Goal: Task Accomplishment & Management: Complete application form

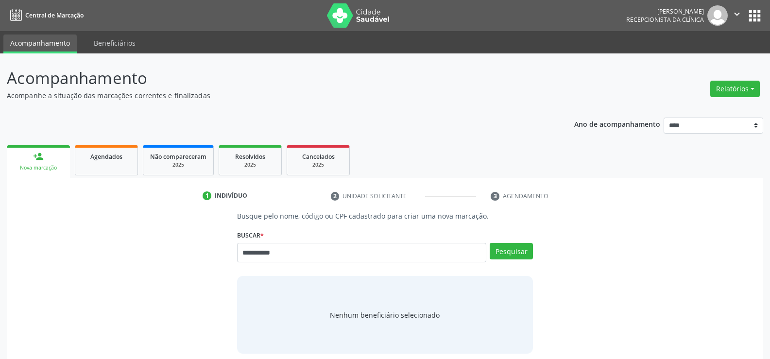
type input "**********"
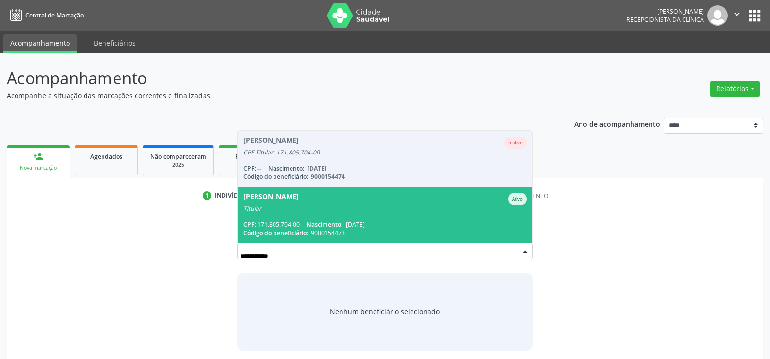
click at [324, 212] on div "Titular" at bounding box center [384, 209] width 283 height 8
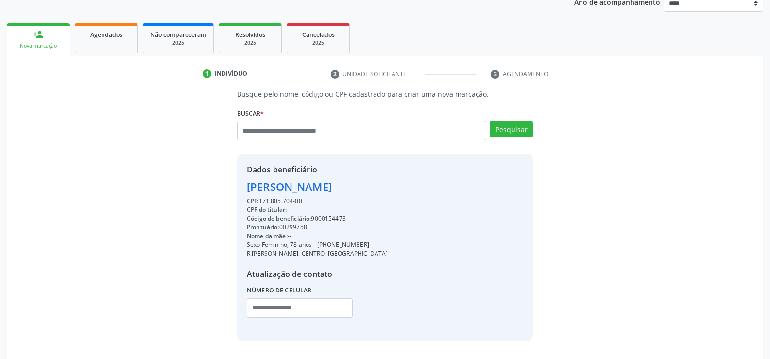
scroll to position [146, 0]
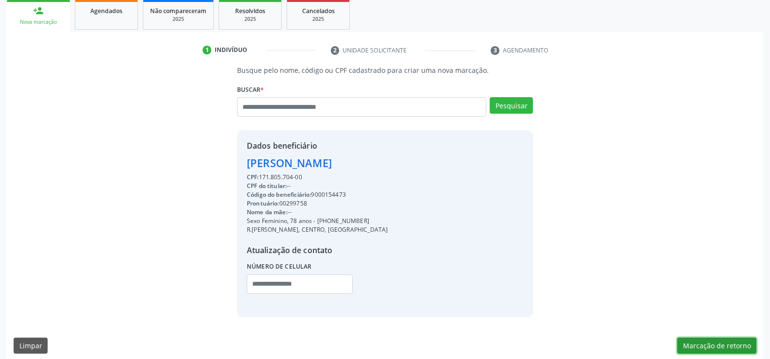
drag, startPoint x: 689, startPoint y: 346, endPoint x: 675, endPoint y: 339, distance: 15.4
click at [689, 346] on button "Marcação de retorno" at bounding box center [716, 346] width 79 height 17
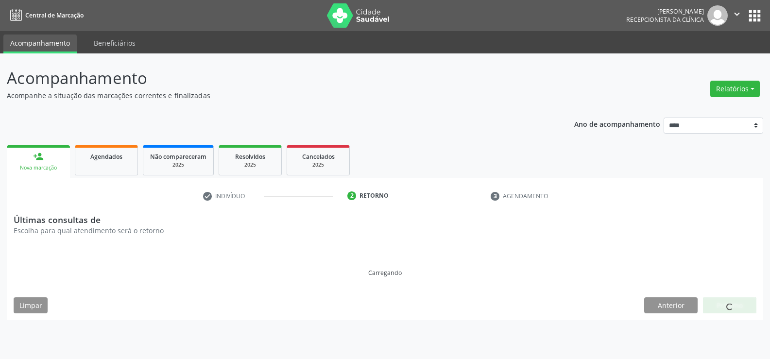
scroll to position [0, 0]
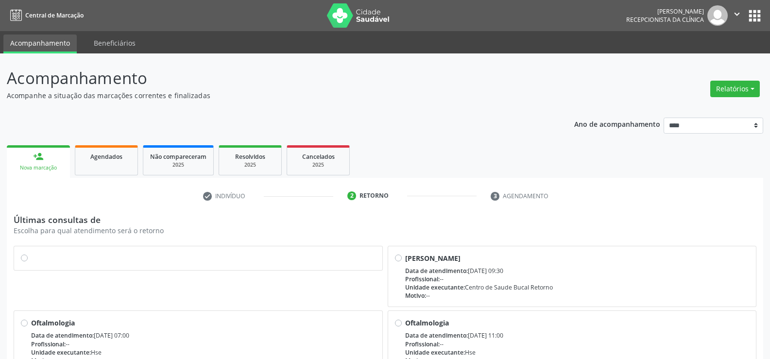
drag, startPoint x: 23, startPoint y: 256, endPoint x: 254, endPoint y: 266, distance: 231.9
click at [31, 253] on label at bounding box center [203, 253] width 344 height 0
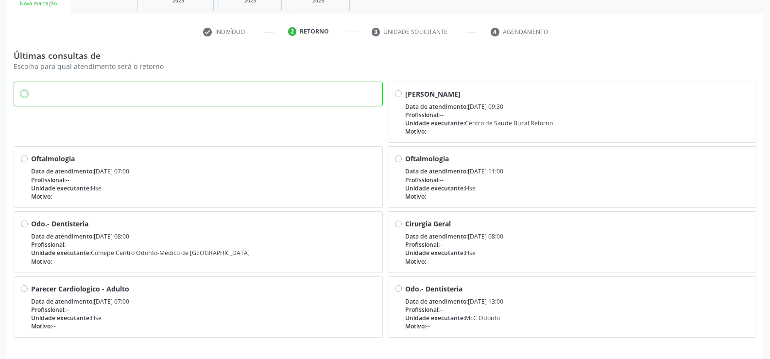
scroll to position [197, 0]
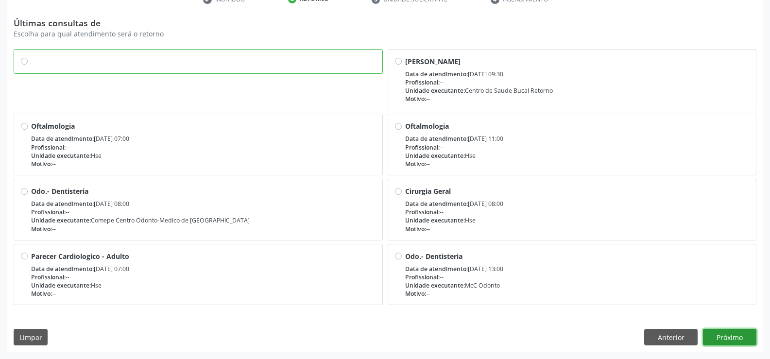
click at [736, 338] on button "Próximo" at bounding box center [729, 337] width 53 height 17
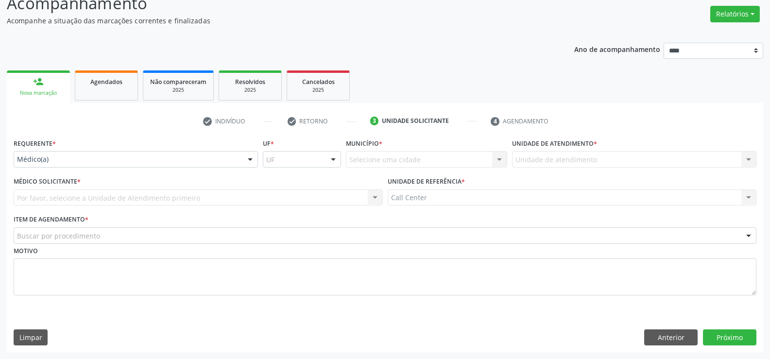
scroll to position [75, 0]
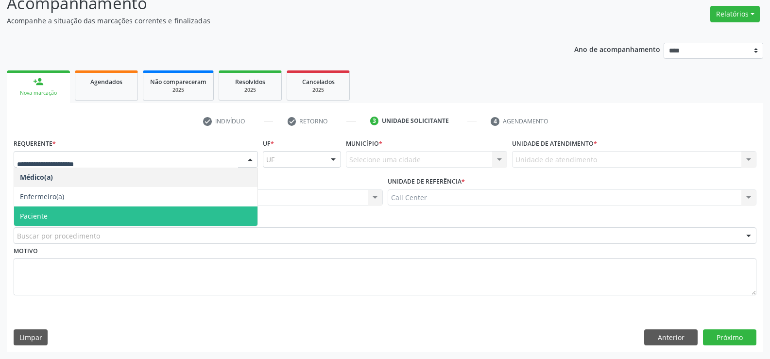
click at [43, 215] on span "Paciente" at bounding box center [34, 215] width 28 height 9
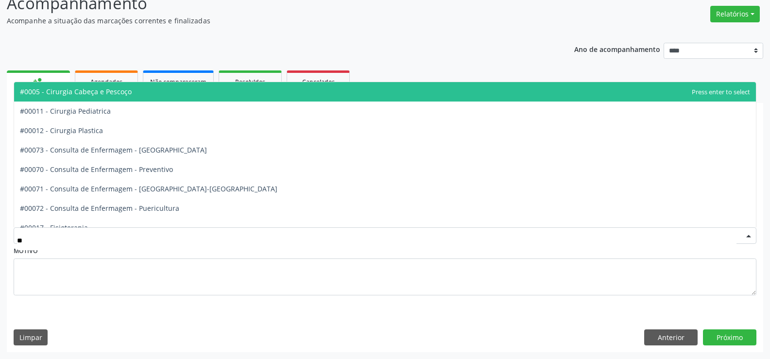
type input "***"
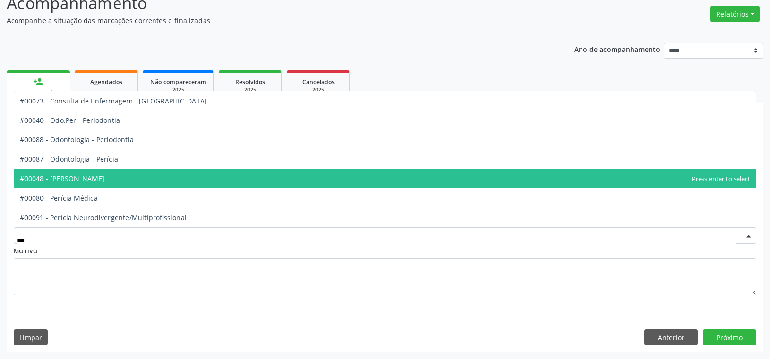
click at [78, 175] on span "#00048 - [PERSON_NAME]" at bounding box center [62, 178] width 85 height 9
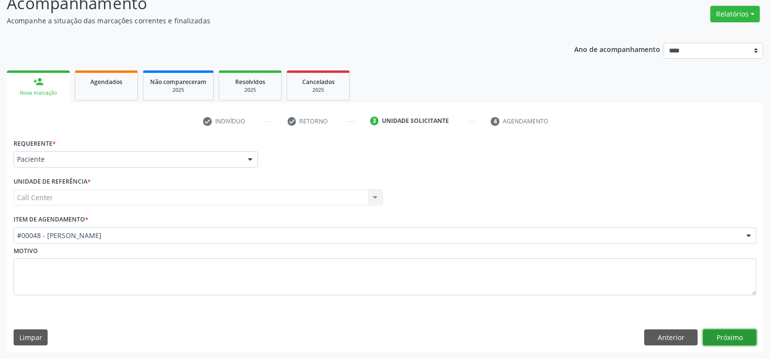
click at [733, 333] on button "Próximo" at bounding box center [729, 337] width 53 height 17
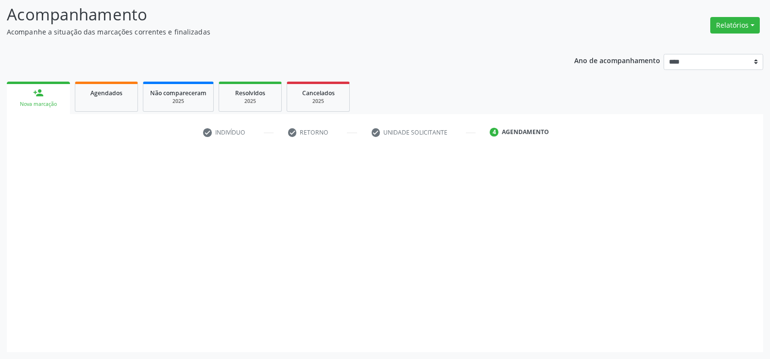
scroll to position [64, 0]
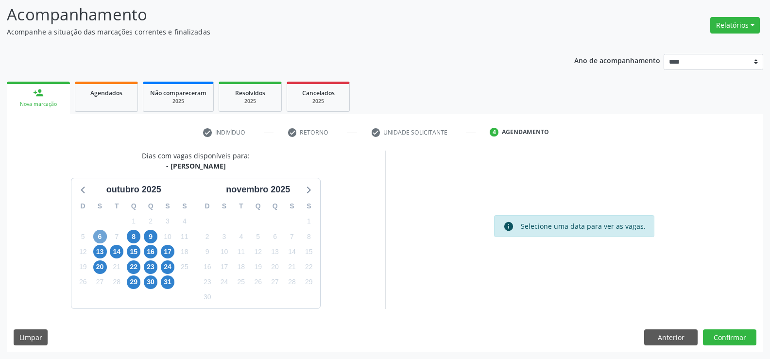
click at [97, 236] on span "6" at bounding box center [100, 237] width 14 height 14
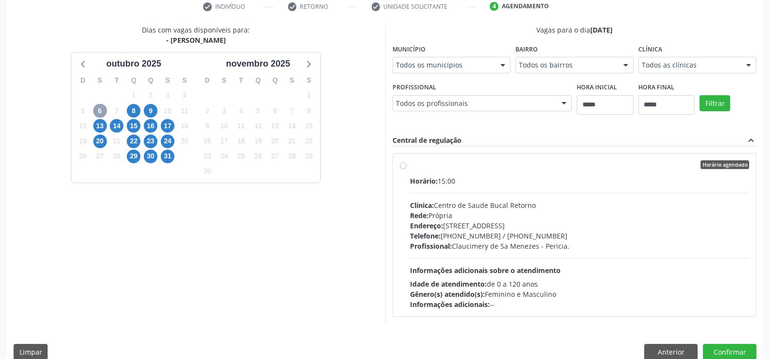
scroll to position [204, 0]
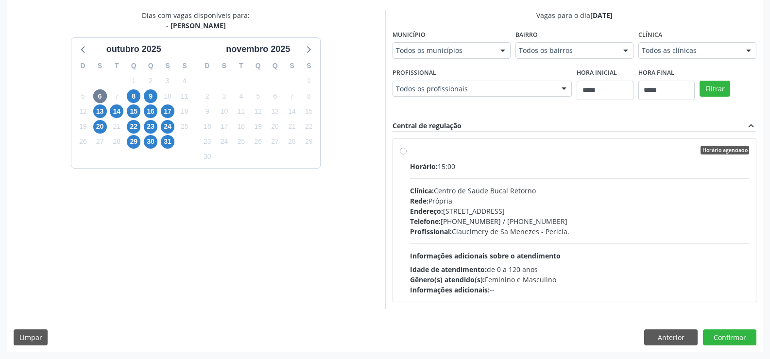
click at [410, 152] on label "Horário agendado Horário: 15:00 Clínica: Centro de Saude Bucal Retorno Rede: Pr…" at bounding box center [579, 220] width 339 height 149
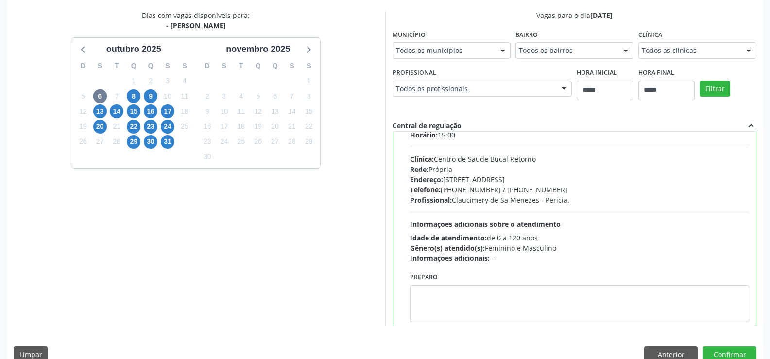
scroll to position [48, 0]
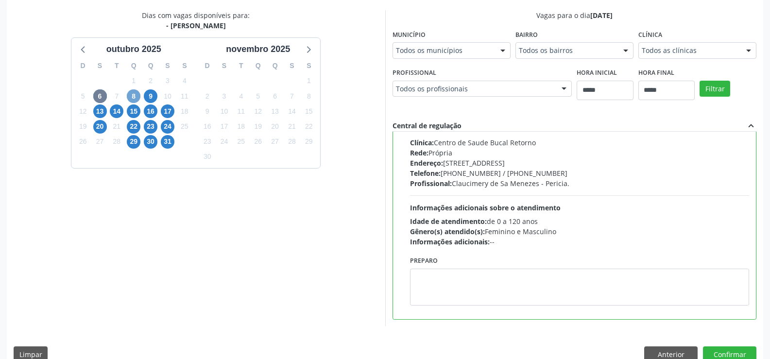
click at [136, 96] on span "8" at bounding box center [134, 96] width 14 height 14
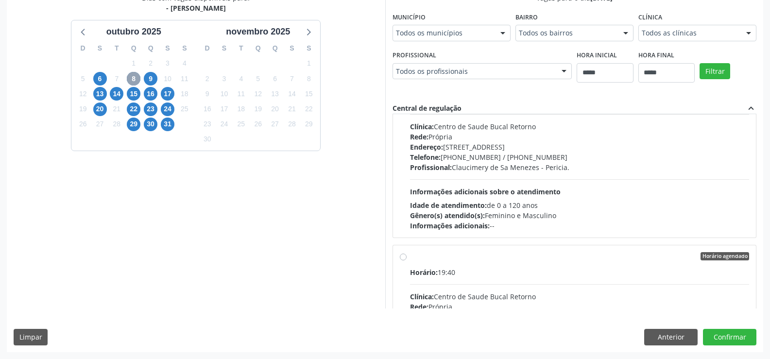
scroll to position [728, 0]
click at [102, 79] on span "6" at bounding box center [100, 79] width 14 height 14
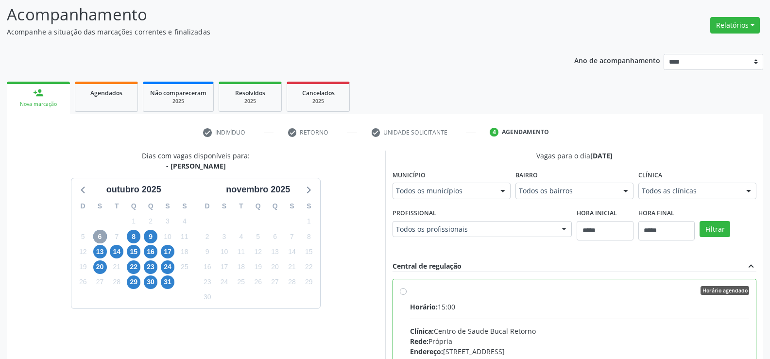
scroll to position [221, 0]
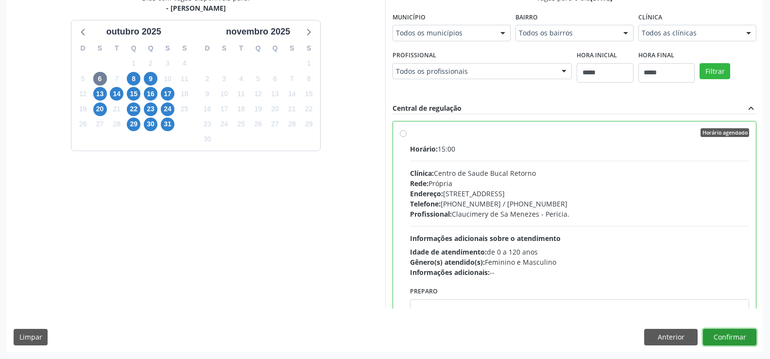
click at [735, 340] on button "Confirmar" at bounding box center [729, 337] width 53 height 17
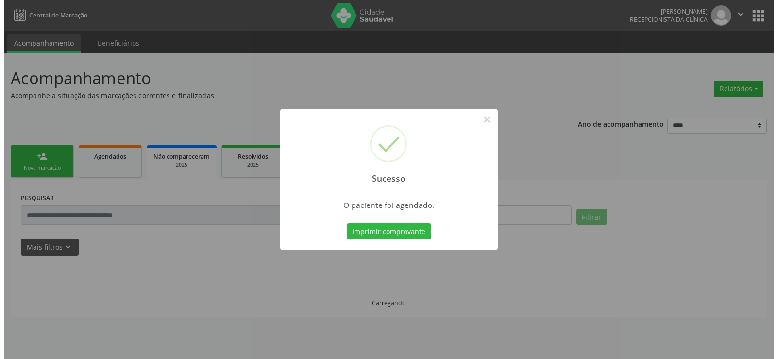
scroll to position [0, 0]
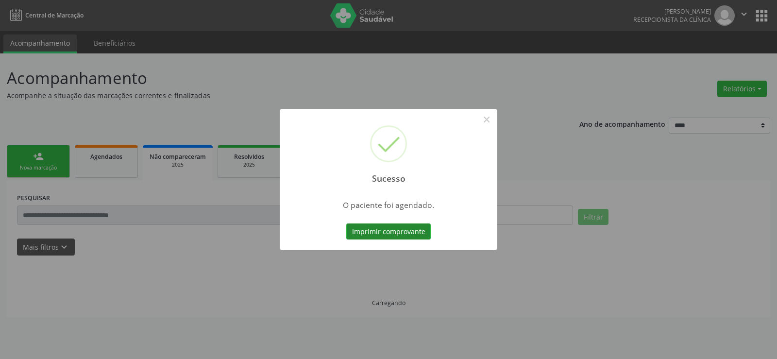
click at [366, 232] on button "Imprimir comprovante" at bounding box center [388, 231] width 85 height 17
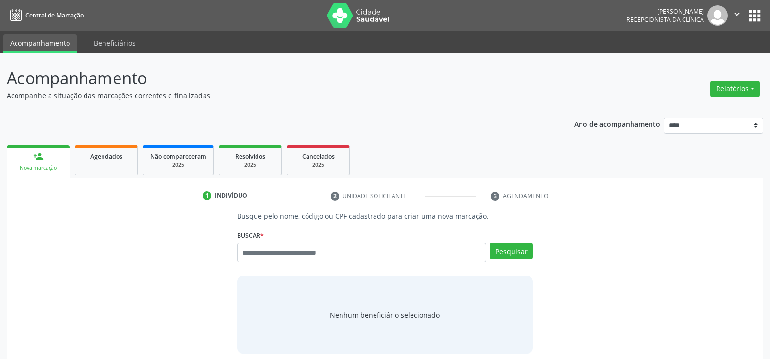
click at [244, 252] on input "text" at bounding box center [361, 252] width 249 height 19
type input "**********"
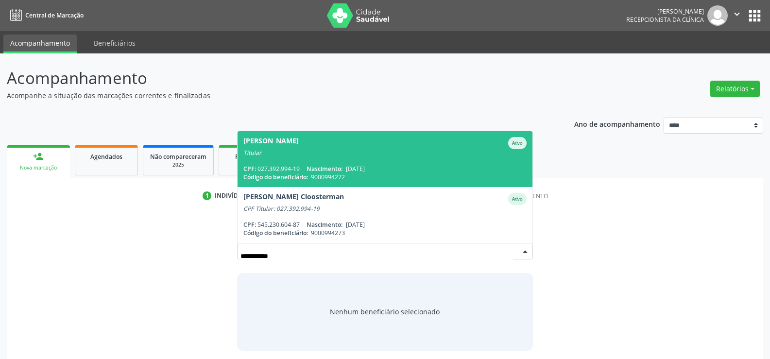
click at [269, 142] on div "Daniela Maria dos Santos" at bounding box center [270, 143] width 55 height 12
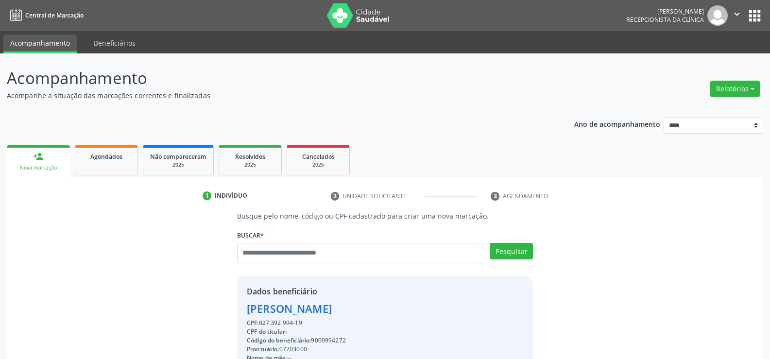
scroll to position [154, 0]
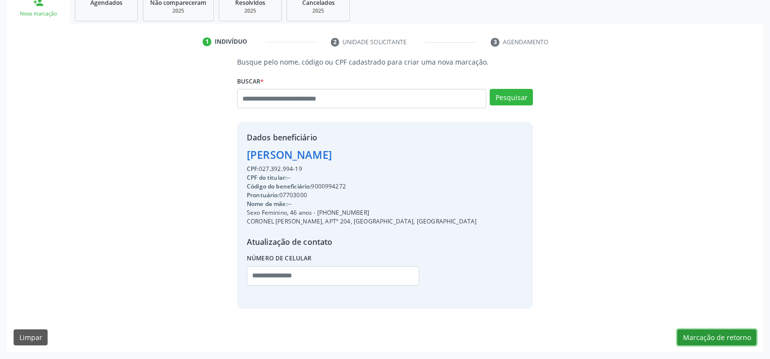
click at [721, 341] on button "Marcação de retorno" at bounding box center [716, 337] width 79 height 17
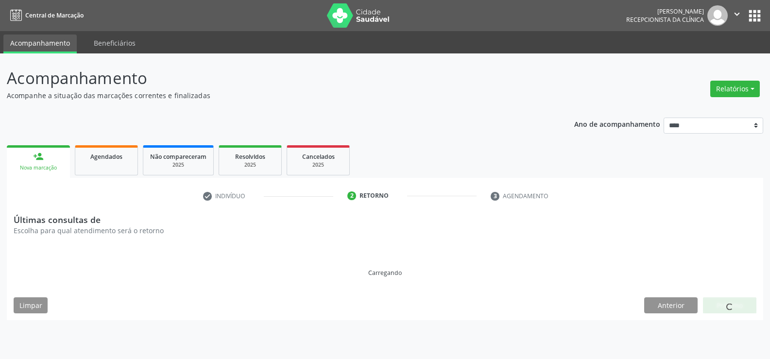
scroll to position [0, 0]
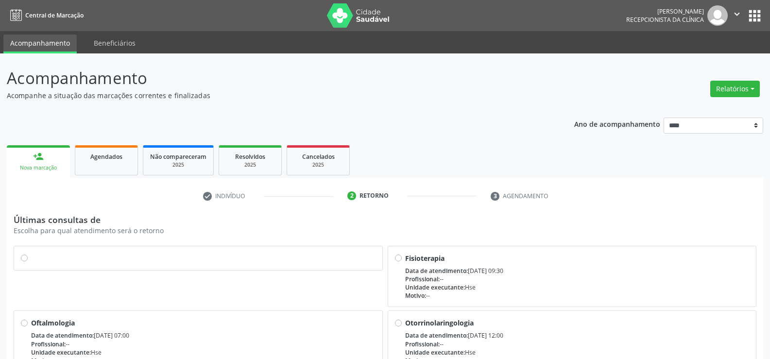
click at [28, 260] on div at bounding box center [198, 258] width 355 height 10
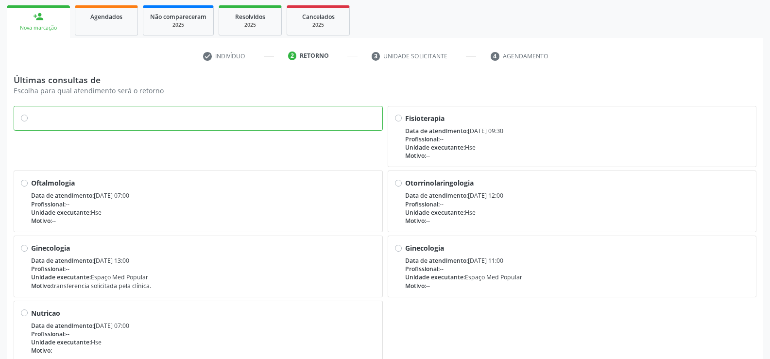
scroll to position [197, 0]
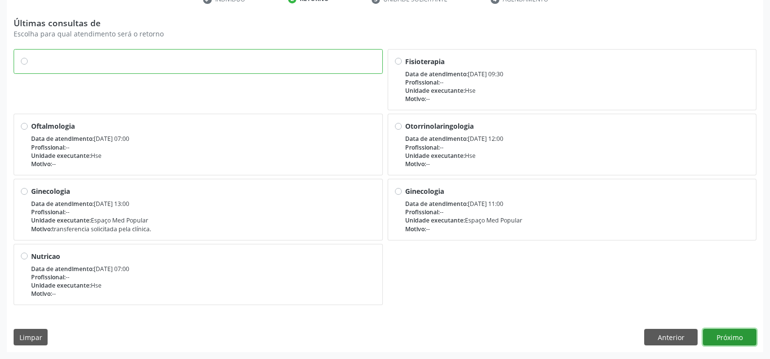
click at [724, 332] on button "Próximo" at bounding box center [729, 337] width 53 height 17
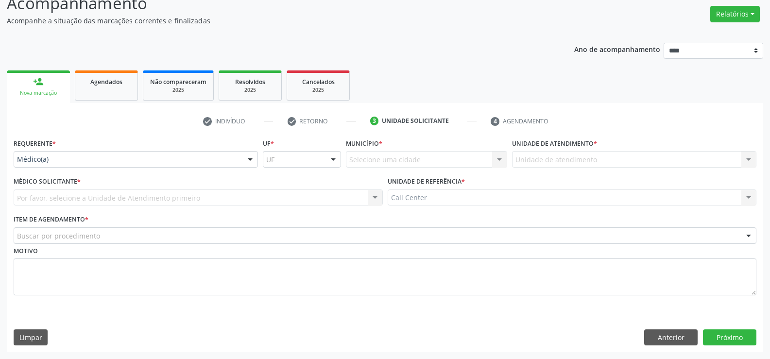
scroll to position [75, 0]
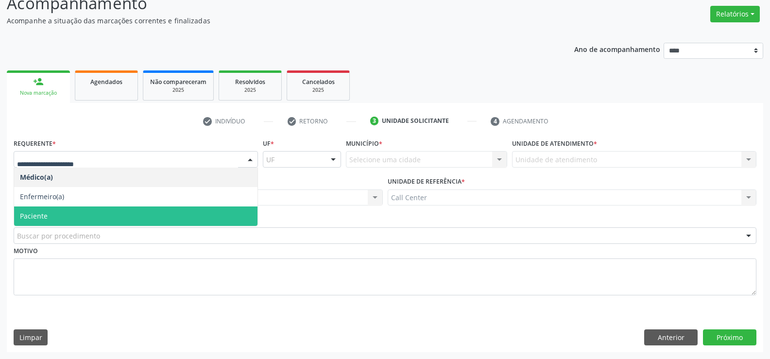
click at [41, 214] on span "Paciente" at bounding box center [34, 215] width 28 height 9
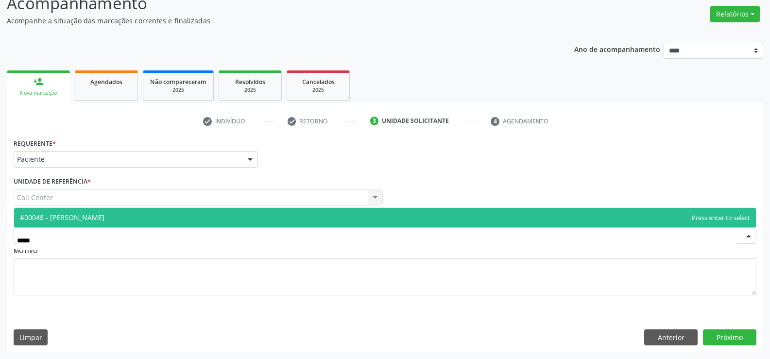
type input "******"
click at [75, 207] on div "#00048 - Pericia Odontológica No elements found. Consider changing the search q…" at bounding box center [385, 217] width 743 height 20
click at [70, 219] on span "#00048 - [PERSON_NAME]" at bounding box center [62, 217] width 85 height 9
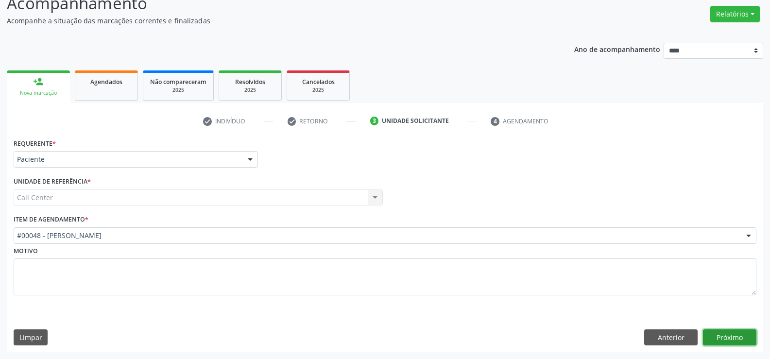
click at [729, 342] on button "Próximo" at bounding box center [729, 337] width 53 height 17
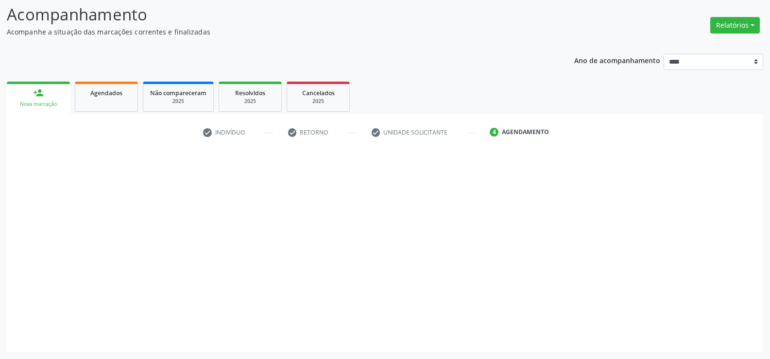
scroll to position [64, 0]
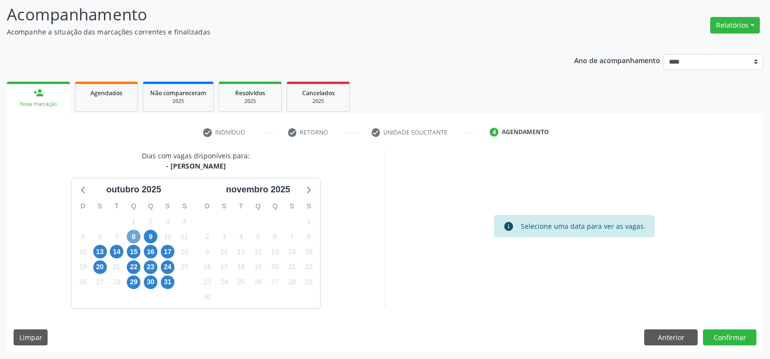
click at [133, 237] on span "8" at bounding box center [134, 237] width 14 height 14
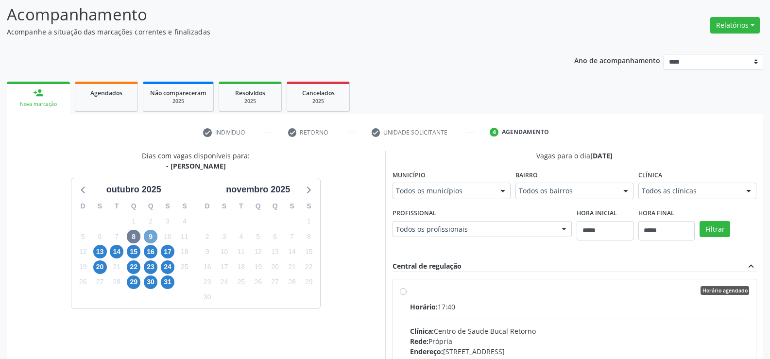
click at [148, 235] on span "9" at bounding box center [151, 237] width 14 height 14
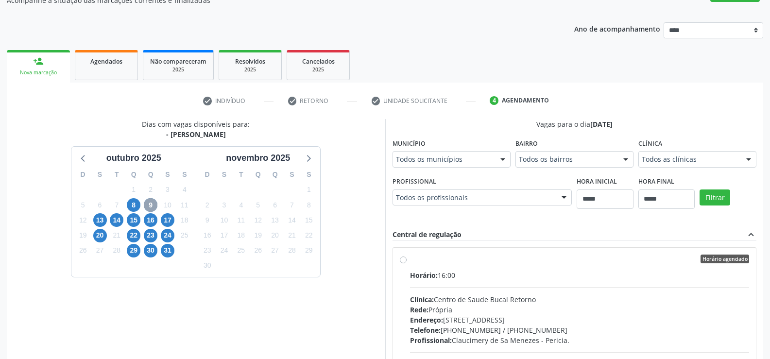
scroll to position [112, 0]
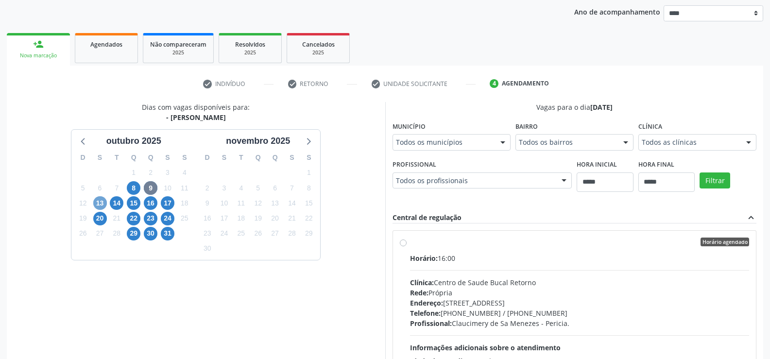
click at [100, 203] on span "13" at bounding box center [100, 203] width 14 height 14
click at [132, 191] on span "8" at bounding box center [134, 188] width 14 height 14
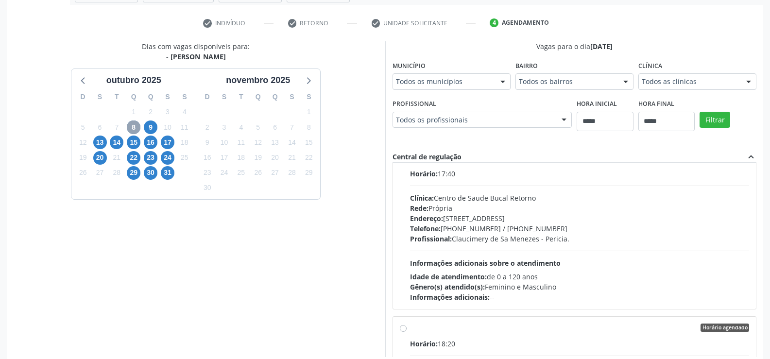
scroll to position [0, 0]
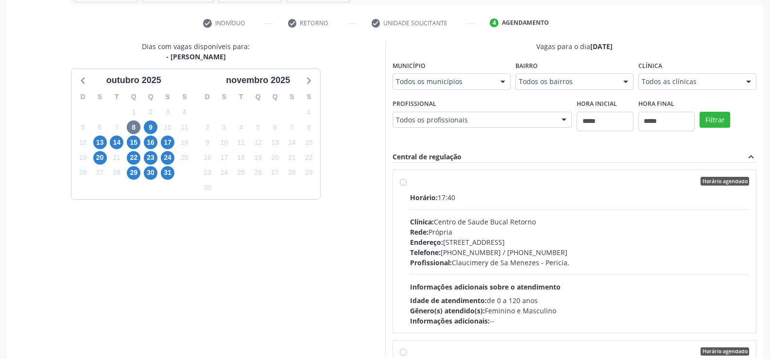
click at [410, 185] on label "Horário agendado Horário: 17:40 Clínica: Centro de Saude Bucal Retorno Rede: Pr…" at bounding box center [579, 251] width 339 height 149
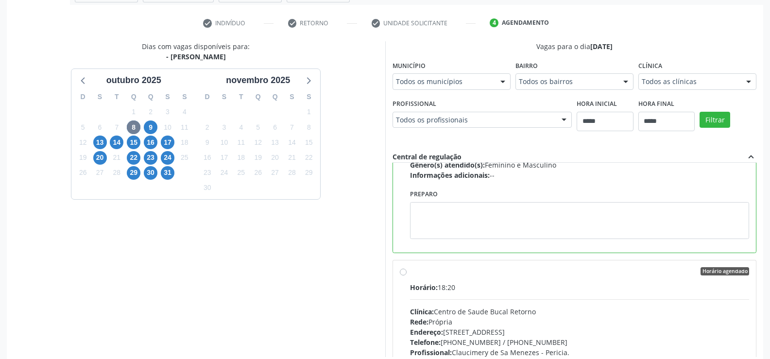
scroll to position [221, 0]
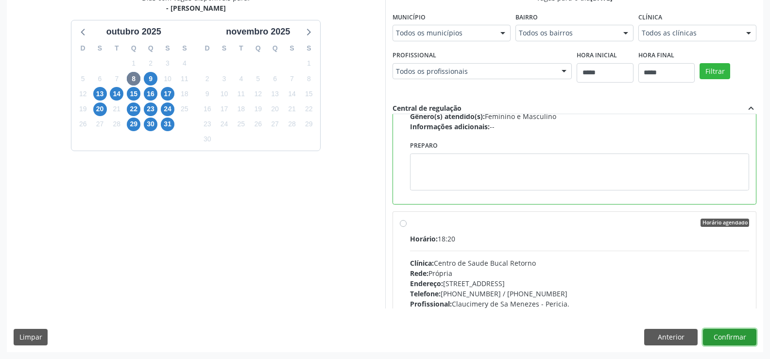
click at [741, 333] on button "Confirmar" at bounding box center [729, 337] width 53 height 17
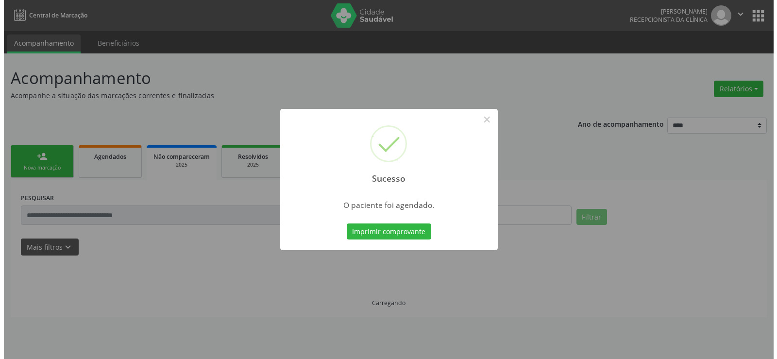
scroll to position [0, 0]
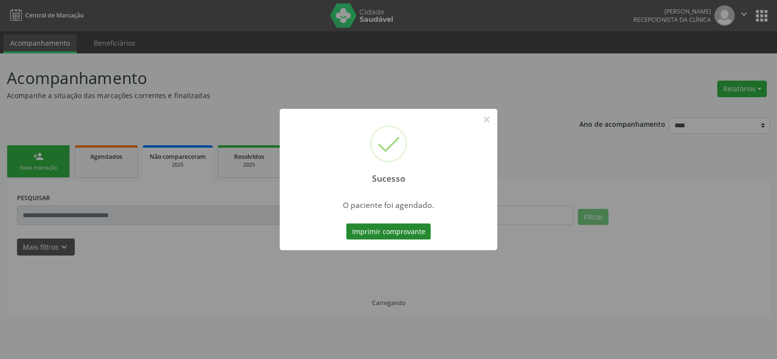
click at [395, 228] on button "Imprimir comprovante" at bounding box center [388, 231] width 85 height 17
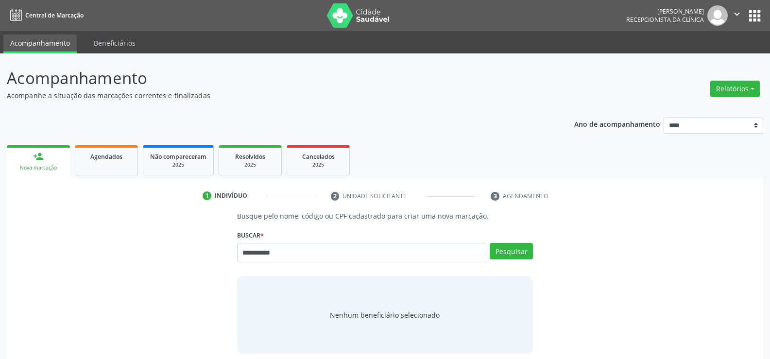
type input "**********"
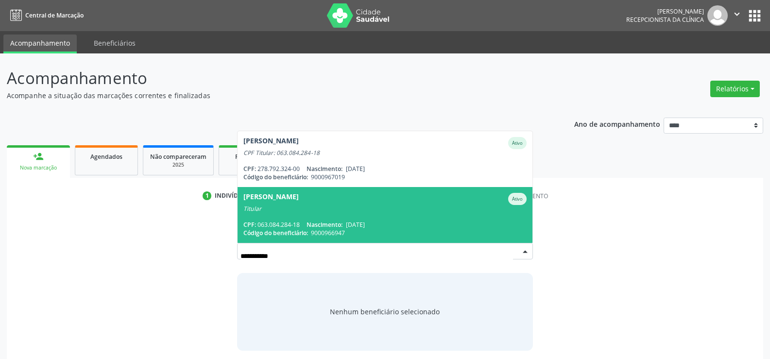
click at [328, 228] on span "Nascimento:" at bounding box center [324, 224] width 36 height 8
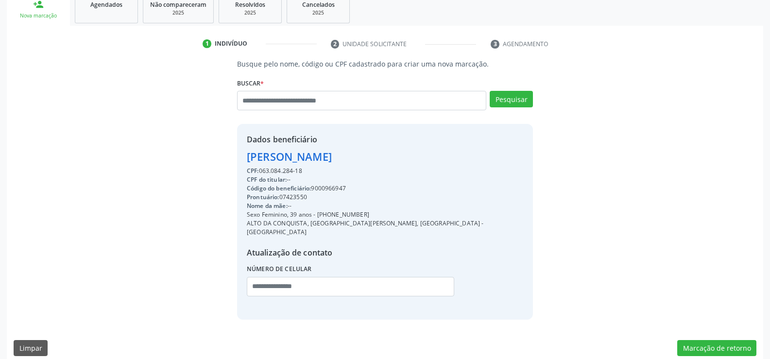
scroll to position [154, 0]
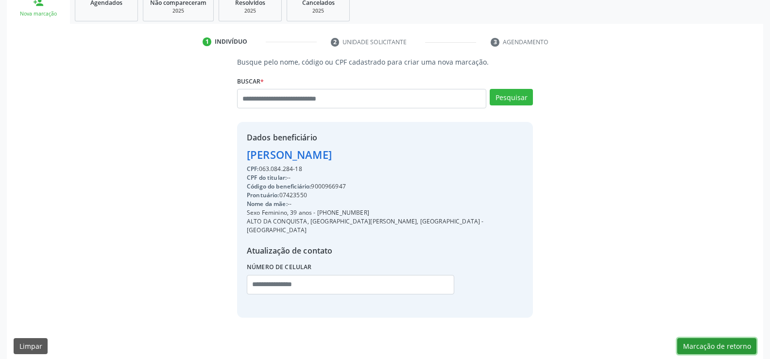
click at [693, 341] on button "Marcação de retorno" at bounding box center [716, 346] width 79 height 17
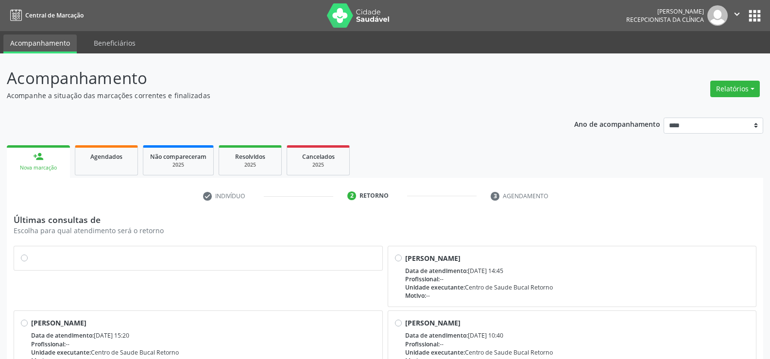
click at [31, 253] on label at bounding box center [203, 253] width 344 height 0
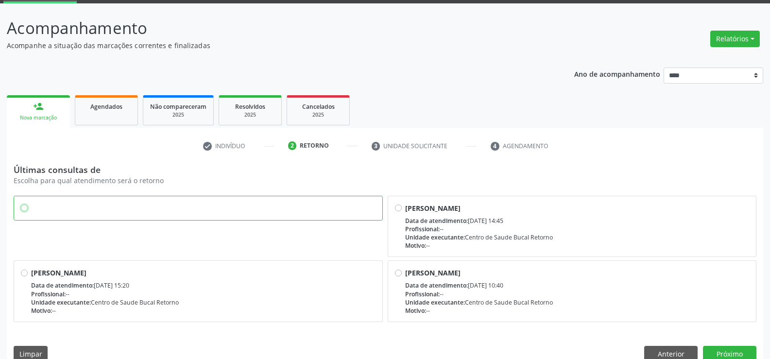
scroll to position [67, 0]
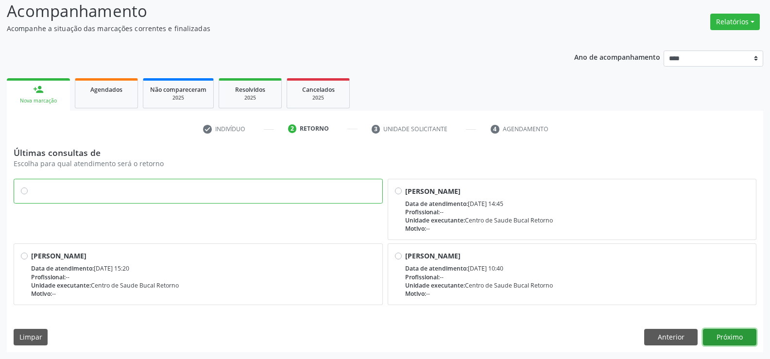
click at [731, 338] on button "Próximo" at bounding box center [729, 337] width 53 height 17
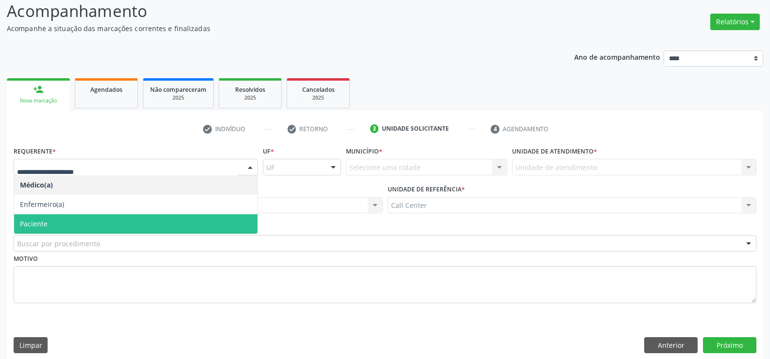
click at [50, 223] on span "Paciente" at bounding box center [135, 223] width 243 height 19
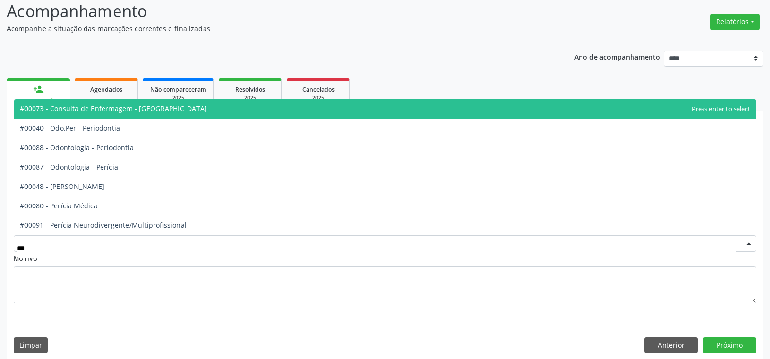
type input "****"
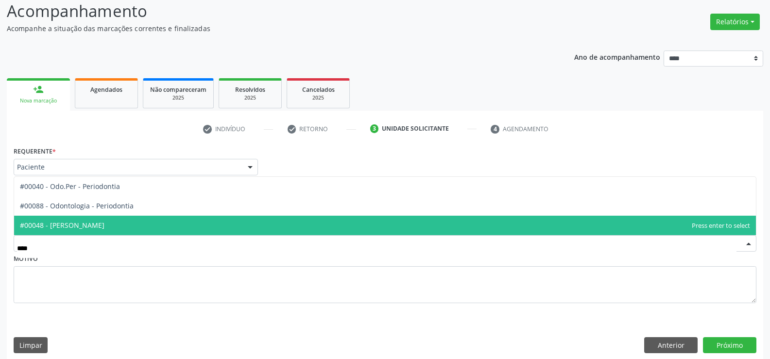
click at [79, 225] on span "#00048 - [PERSON_NAME]" at bounding box center [62, 224] width 85 height 9
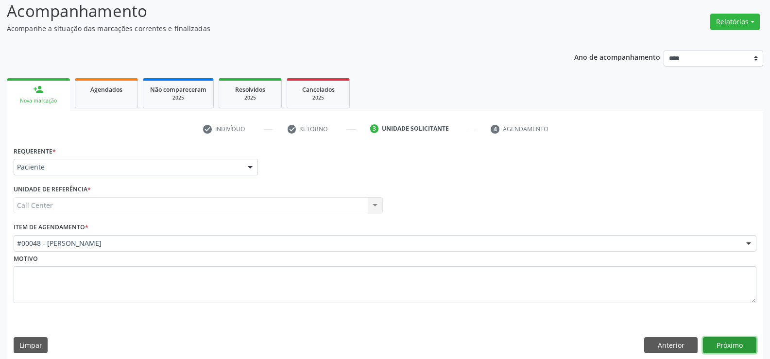
click at [751, 349] on button "Próximo" at bounding box center [729, 345] width 53 height 17
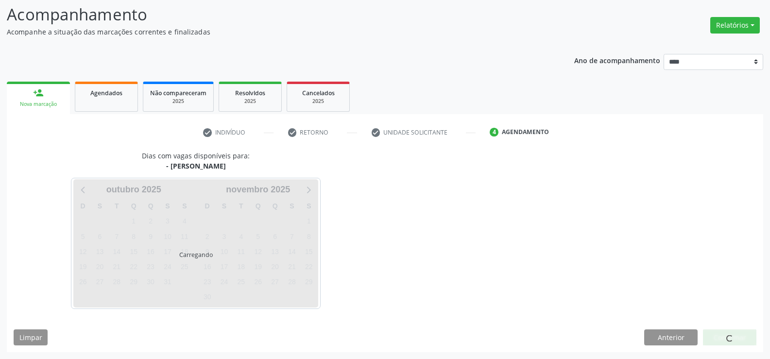
scroll to position [64, 0]
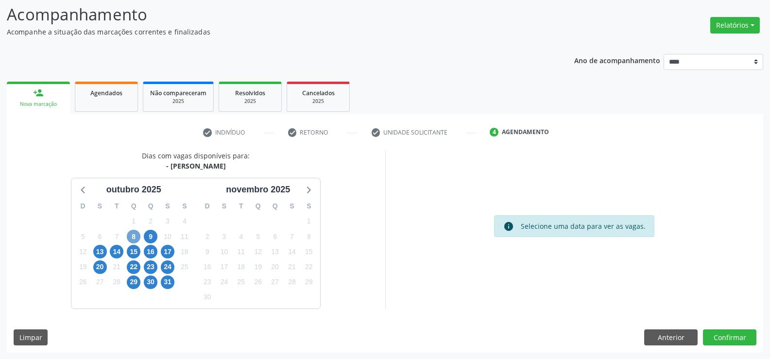
click at [133, 237] on span "8" at bounding box center [134, 237] width 14 height 14
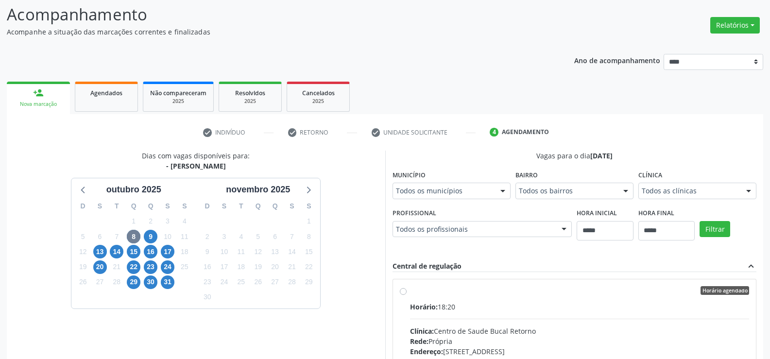
click at [410, 293] on label "Horário agendado Horário: 18:20 Clínica: Centro de Saude Bucal Retorno Rede: Pr…" at bounding box center [579, 360] width 339 height 149
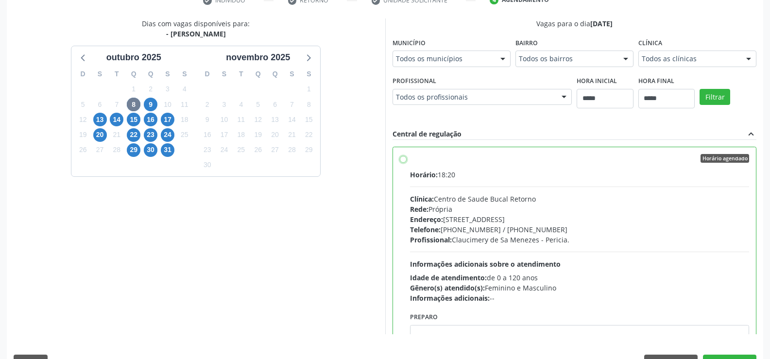
scroll to position [209, 0]
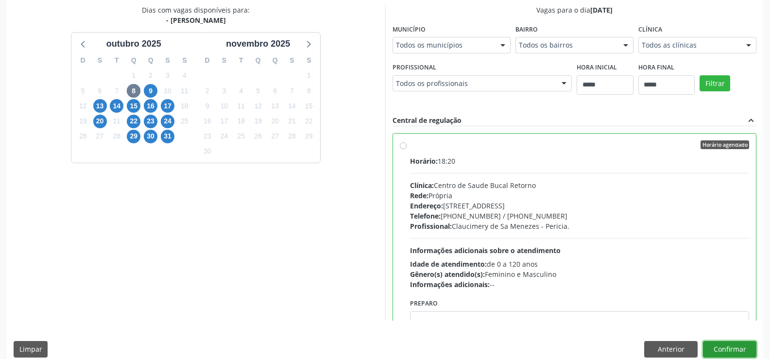
click at [721, 349] on button "Confirmar" at bounding box center [729, 349] width 53 height 17
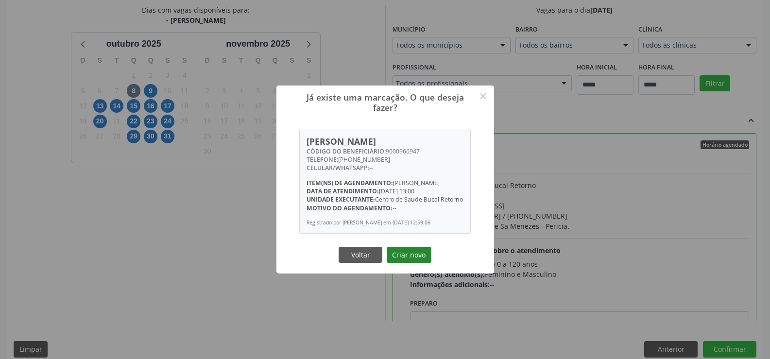
click at [405, 258] on button "Criar novo" at bounding box center [409, 255] width 45 height 17
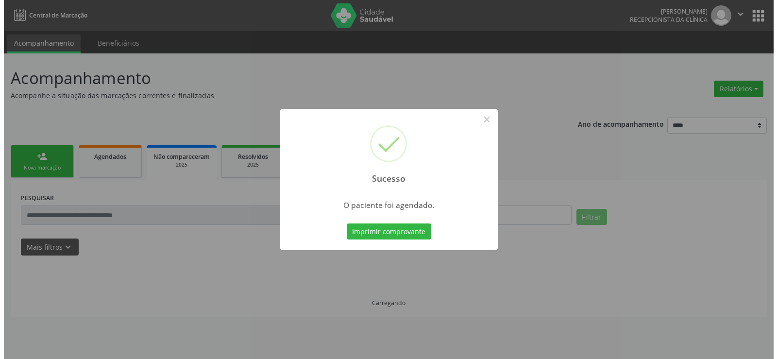
scroll to position [0, 0]
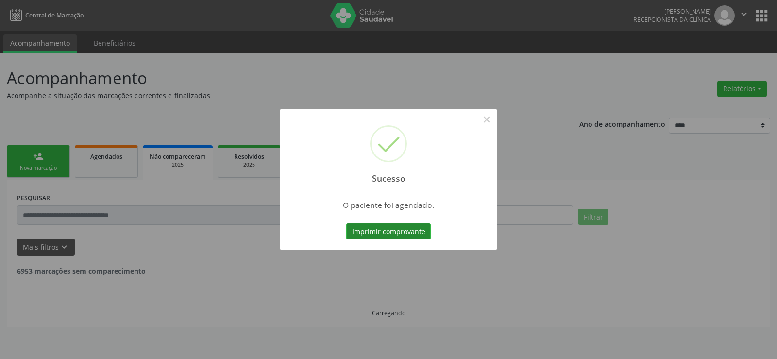
click at [400, 233] on button "Imprimir comprovante" at bounding box center [388, 231] width 85 height 17
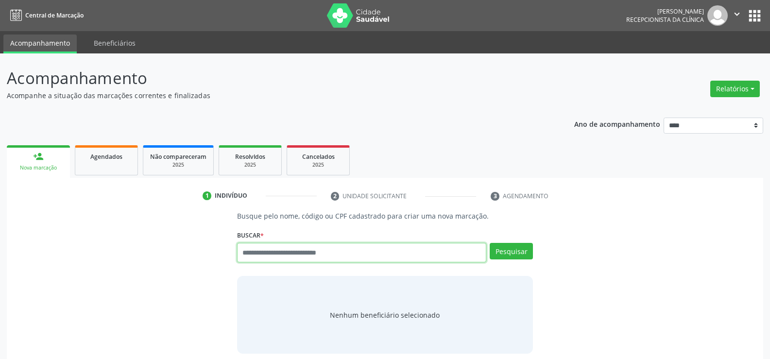
click at [267, 255] on input "text" at bounding box center [361, 252] width 249 height 19
type input "**********"
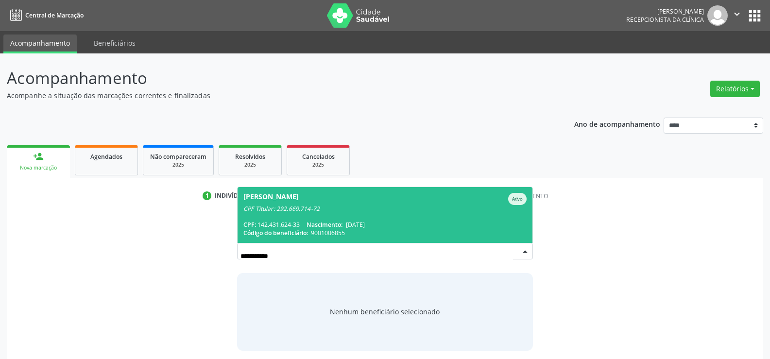
click at [385, 205] on div "CPF Titular: 292.669.714-72" at bounding box center [384, 209] width 283 height 8
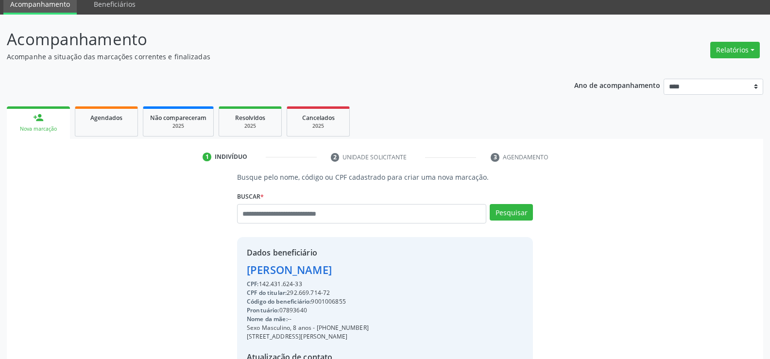
scroll to position [154, 0]
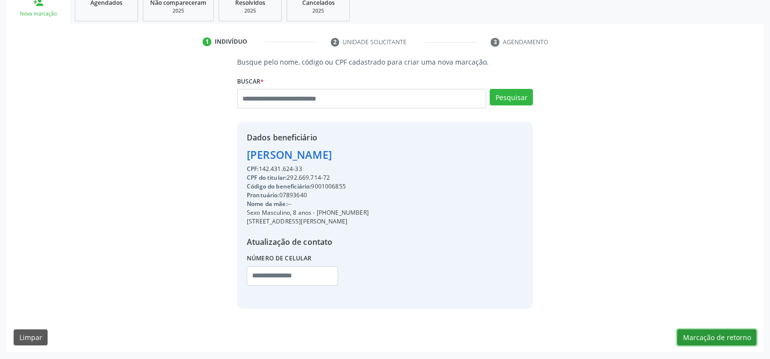
click at [691, 340] on button "Marcação de retorno" at bounding box center [716, 337] width 79 height 17
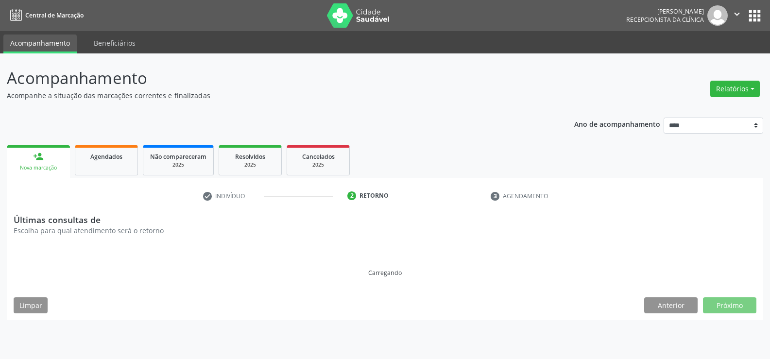
scroll to position [0, 0]
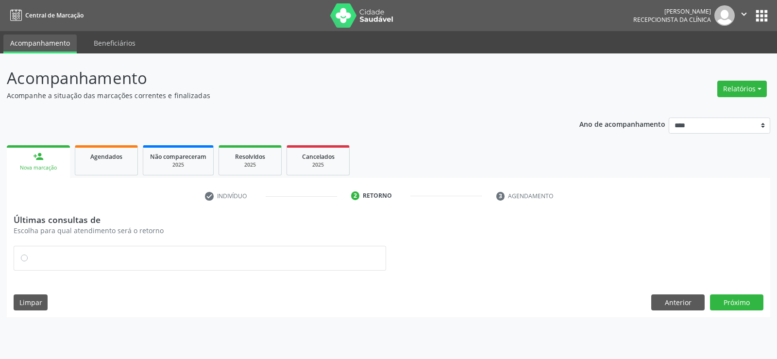
click at [20, 259] on div at bounding box center [200, 258] width 372 height 24
click at [736, 298] on button "Próximo" at bounding box center [736, 302] width 53 height 17
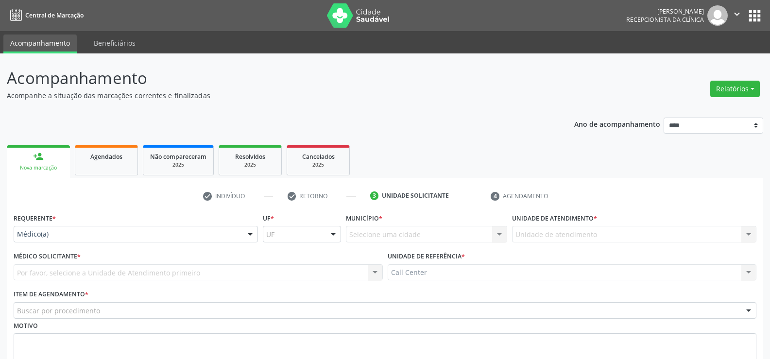
click at [39, 241] on div "Médico(a)" at bounding box center [136, 234] width 244 height 17
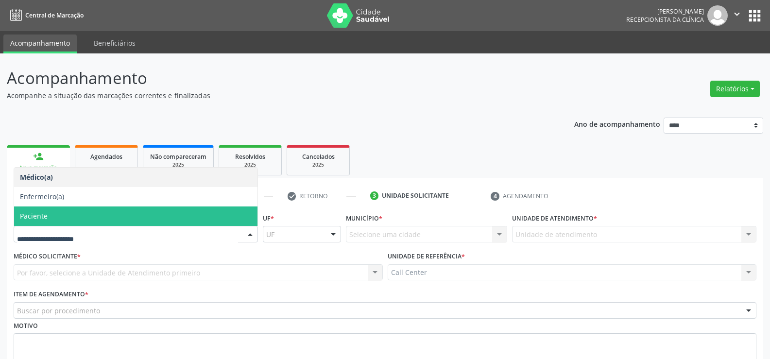
click at [46, 216] on span "Paciente" at bounding box center [34, 215] width 28 height 9
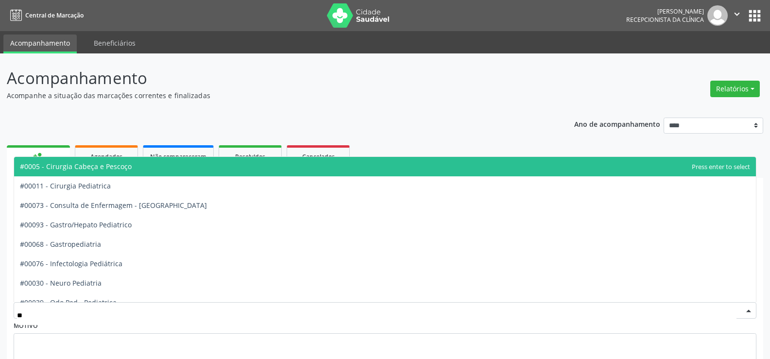
type input "*"
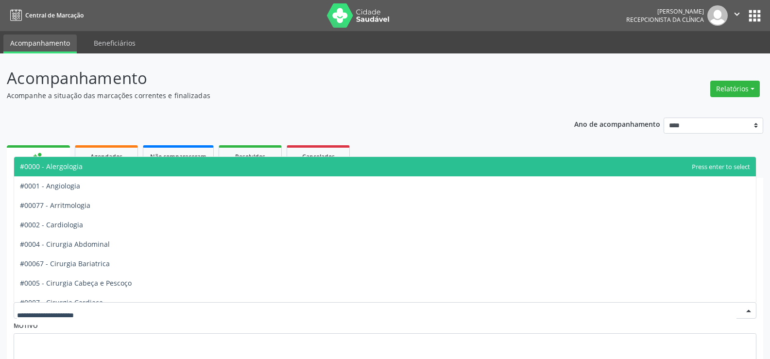
type input "*"
type input "*****"
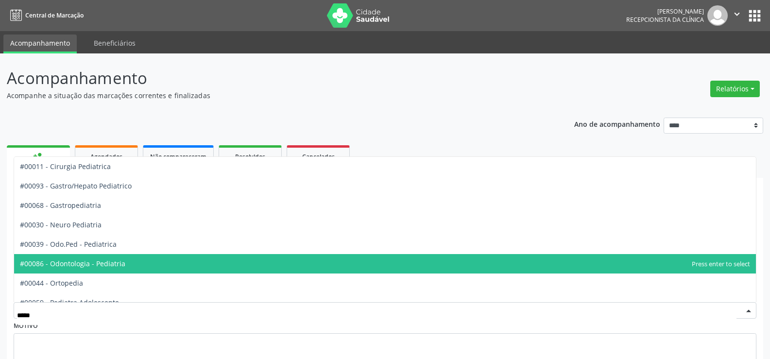
click at [114, 267] on span "#00086 - Odontologia - Pediatria" at bounding box center [72, 263] width 105 height 9
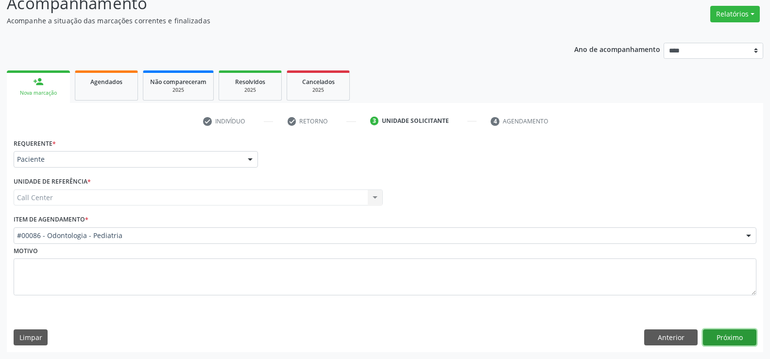
click at [711, 331] on button "Próximo" at bounding box center [729, 337] width 53 height 17
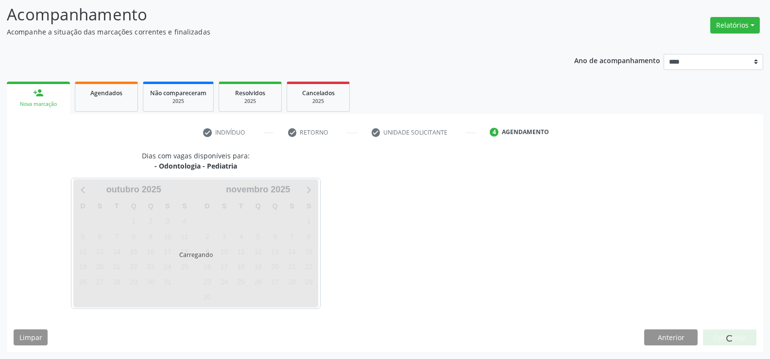
scroll to position [64, 0]
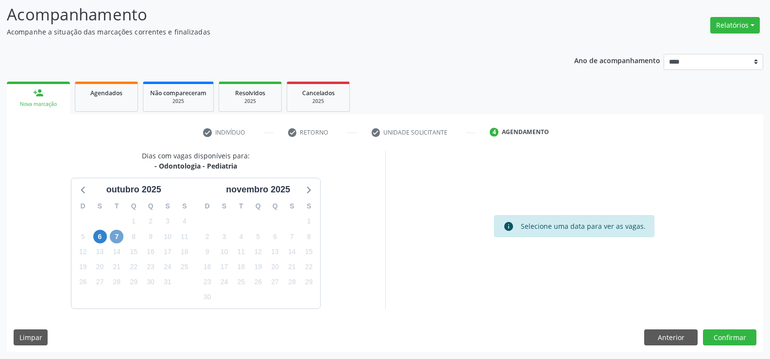
click at [119, 236] on span "7" at bounding box center [117, 237] width 14 height 14
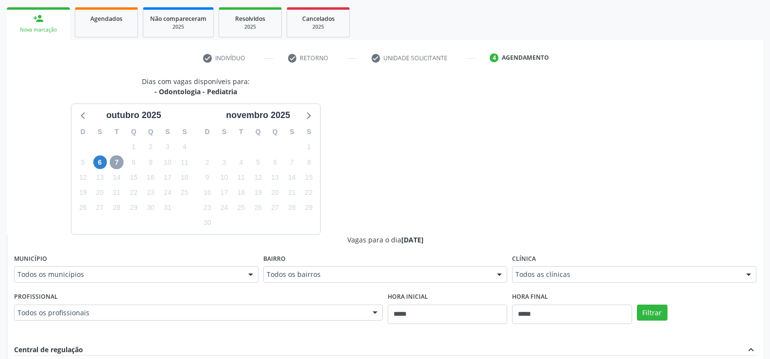
scroll to position [119, 0]
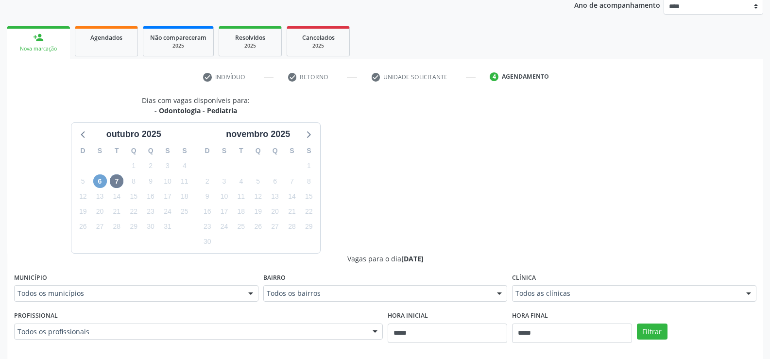
click at [96, 182] on span "6" at bounding box center [100, 181] width 14 height 14
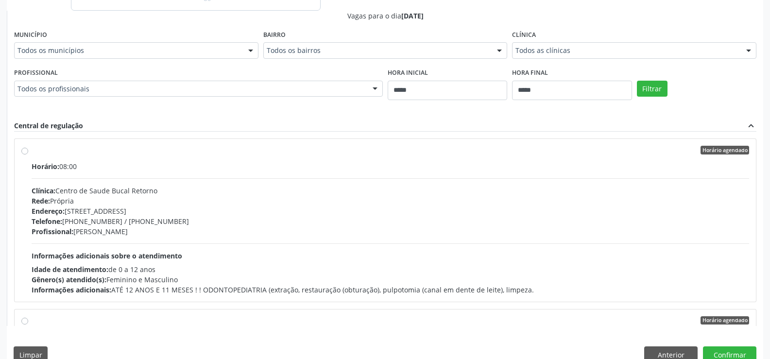
scroll to position [97, 0]
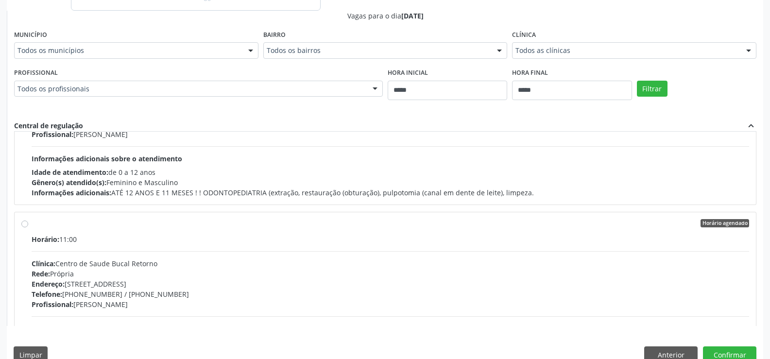
click at [27, 230] on div "Horário agendado Horário: 11:00 Clínica: Centro de Saude Bucal Retorno Rede: Pr…" at bounding box center [385, 293] width 728 height 149
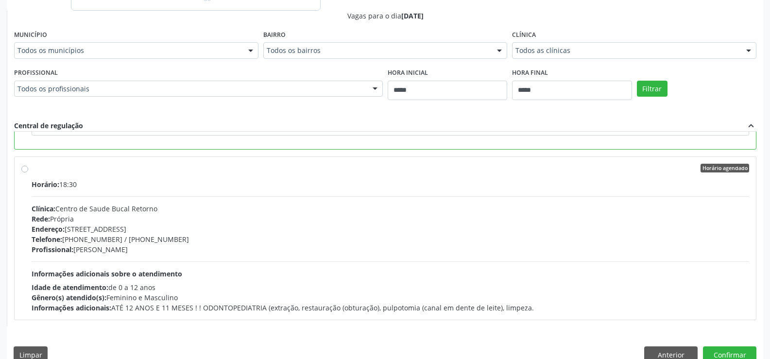
scroll to position [389, 0]
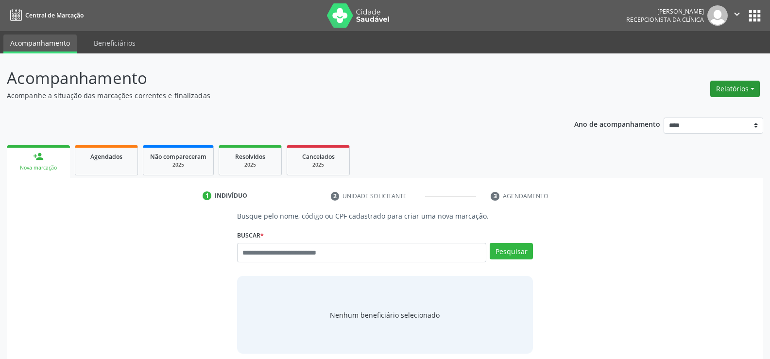
click at [749, 90] on button "Relatórios" at bounding box center [735, 89] width 50 height 17
click at [686, 108] on link "Agendamentos" at bounding box center [708, 110] width 104 height 14
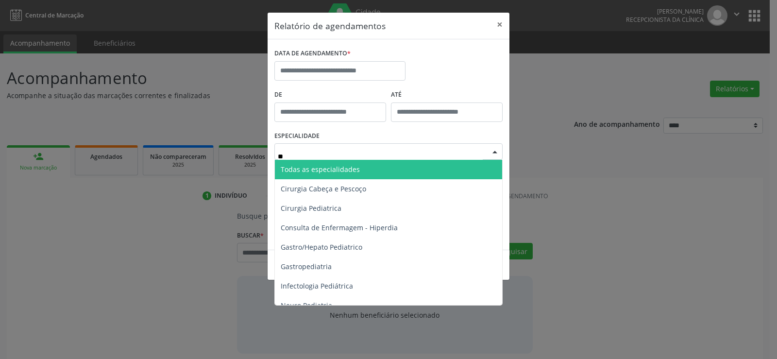
type input "***"
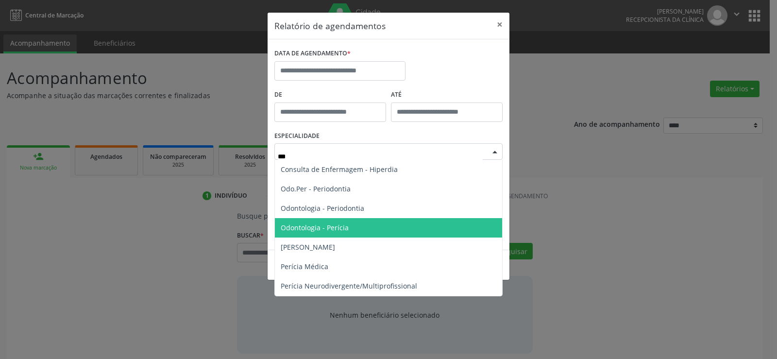
click at [336, 227] on span "Odontologia - Perícia" at bounding box center [315, 227] width 68 height 9
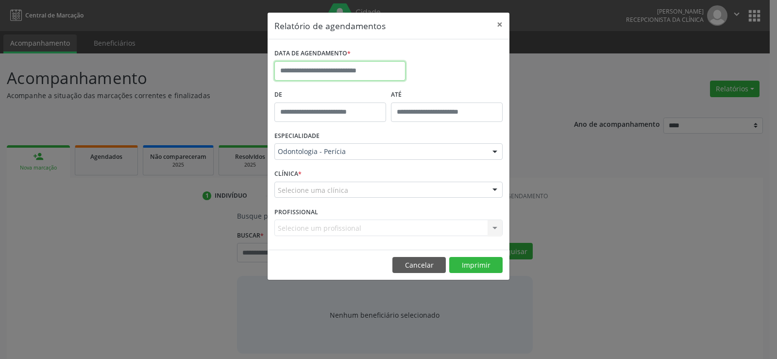
click at [312, 70] on input "text" at bounding box center [339, 70] width 131 height 19
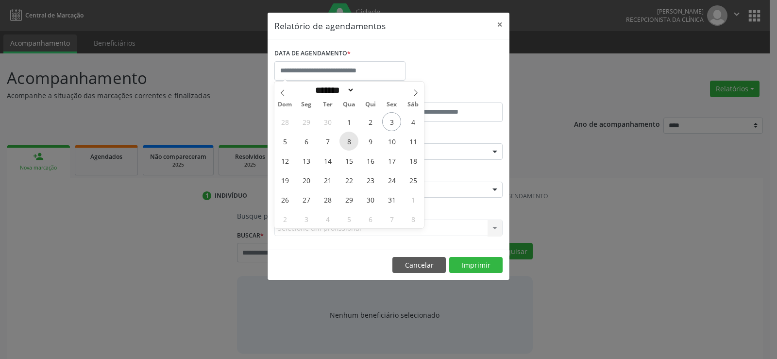
click at [347, 142] on span "8" at bounding box center [348, 141] width 19 height 19
type input "**********"
click at [347, 142] on span "8" at bounding box center [348, 141] width 19 height 19
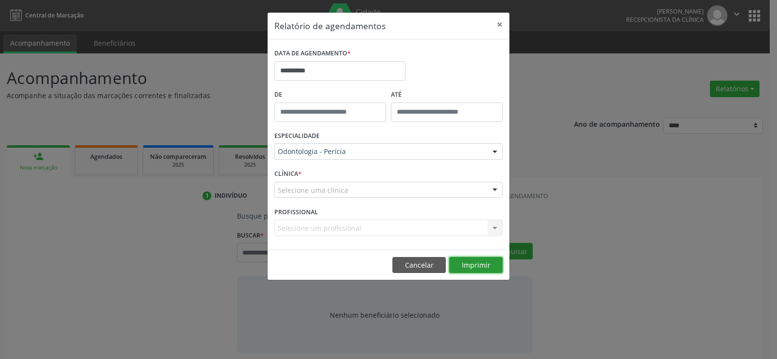
click at [479, 270] on button "Imprimir" at bounding box center [475, 265] width 53 height 17
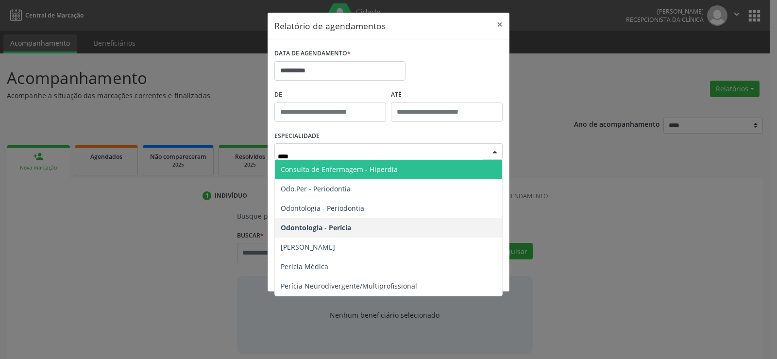
type input "*****"
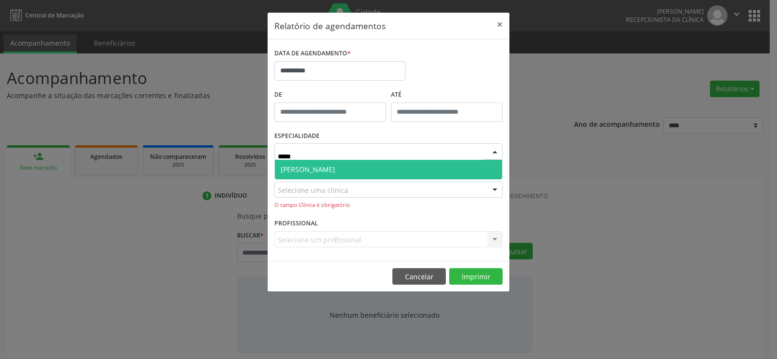
click at [352, 172] on span "[PERSON_NAME]" at bounding box center [388, 169] width 227 height 19
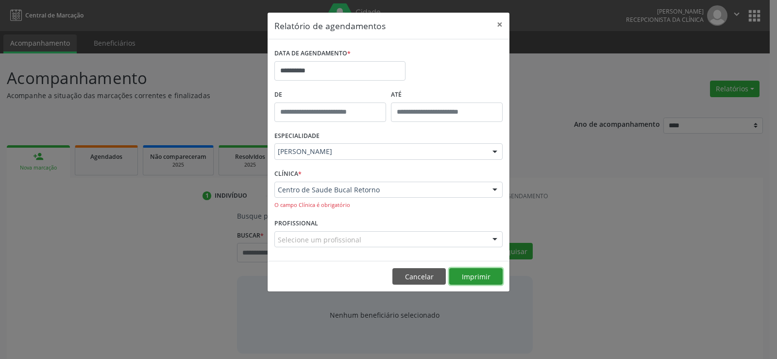
click at [461, 277] on button "Imprimir" at bounding box center [475, 276] width 53 height 17
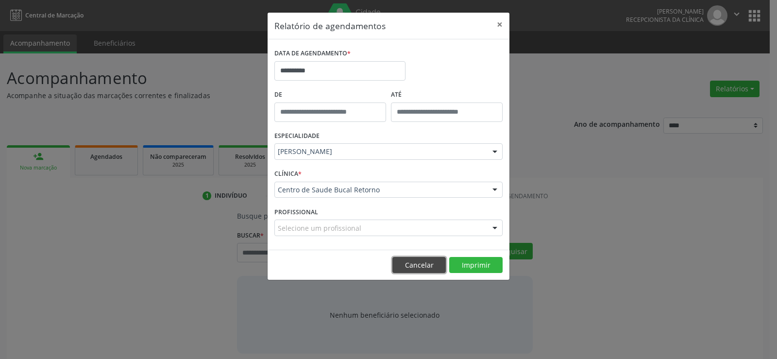
click at [431, 263] on button "Cancelar" at bounding box center [418, 265] width 53 height 17
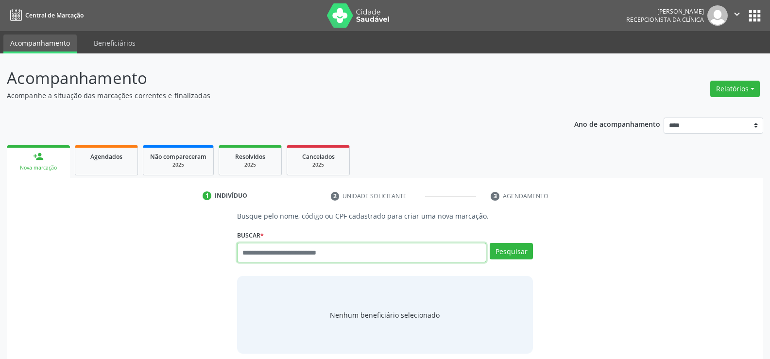
click at [306, 250] on input "text" at bounding box center [361, 252] width 249 height 19
type input "**********"
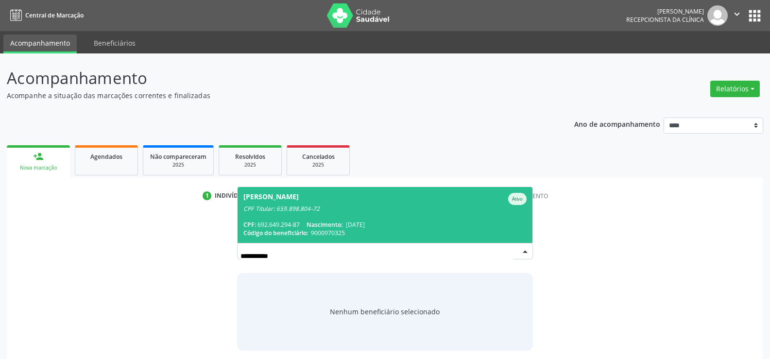
click at [305, 231] on span "Código do beneficiário:" at bounding box center [275, 233] width 65 height 8
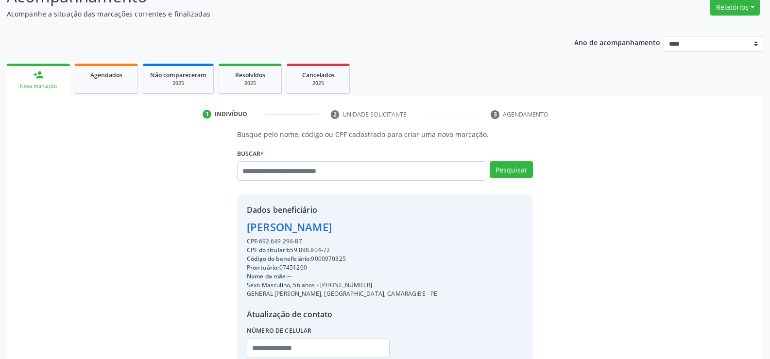
scroll to position [154, 0]
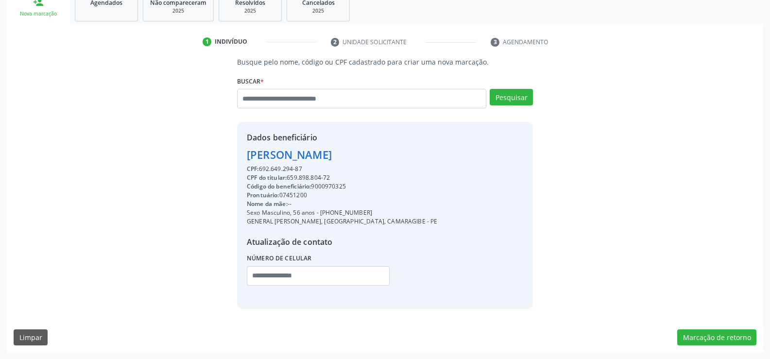
drag, startPoint x: 305, startPoint y: 169, endPoint x: 243, endPoint y: 159, distance: 63.5
click at [243, 159] on div "Dados beneficiário Helenildo Ferreira de Oliveira CPF: 692.649.294-87 CPF do ti…" at bounding box center [385, 215] width 296 height 186
copy div "Helenildo Ferreira de Oliveira CPF: 692.649.294-87"
click at [263, 102] on input "text" at bounding box center [361, 98] width 249 height 19
type input "**********"
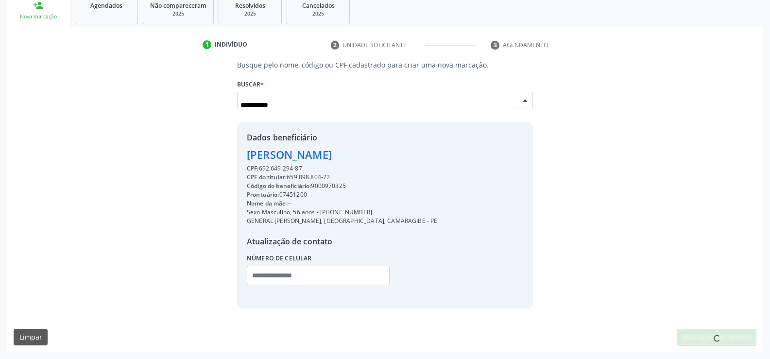
scroll to position [151, 0]
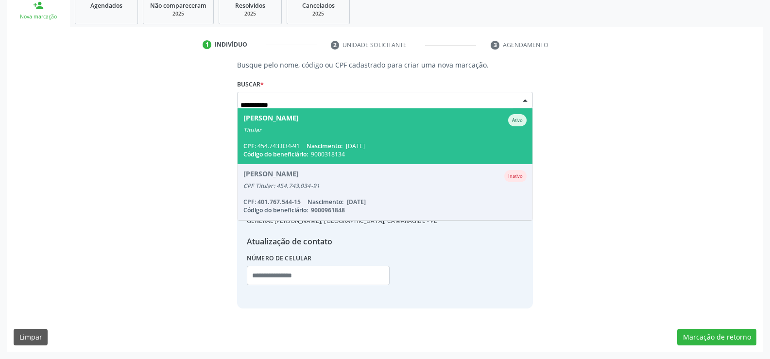
click at [279, 126] on div "Flavia Reinalda Oliveira de Menezes" at bounding box center [270, 120] width 55 height 12
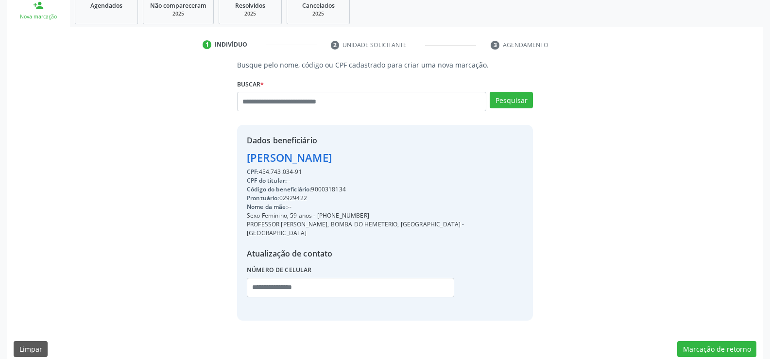
drag, startPoint x: 295, startPoint y: 171, endPoint x: 231, endPoint y: 156, distance: 66.0
click at [231, 156] on div "Busque pelo nome, código ou CPF cadastrado para criar uma nova marcação. Buscar…" at bounding box center [384, 190] width 309 height 260
click at [731, 341] on button "Marcação de retorno" at bounding box center [716, 349] width 79 height 17
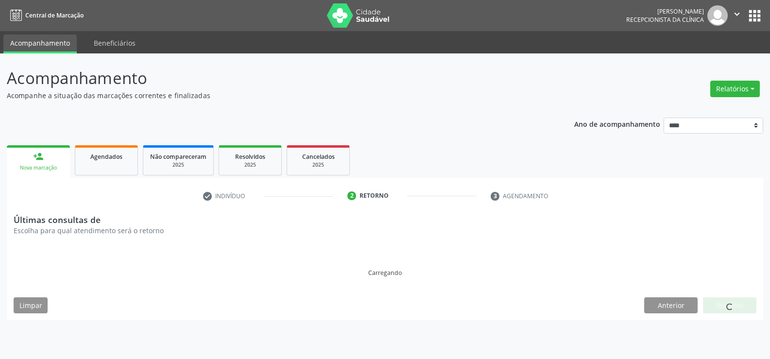
scroll to position [0, 0]
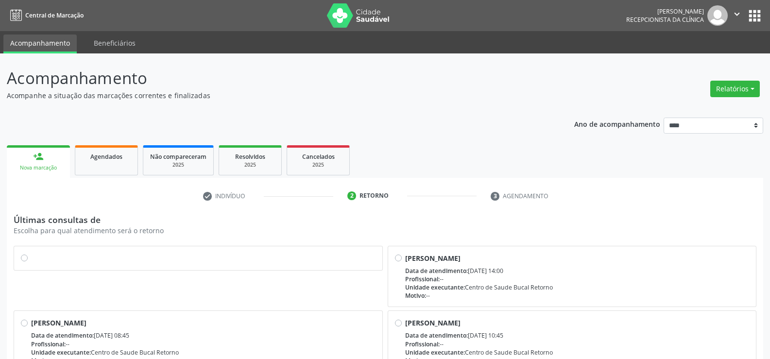
click at [31, 253] on label at bounding box center [203, 253] width 344 height 0
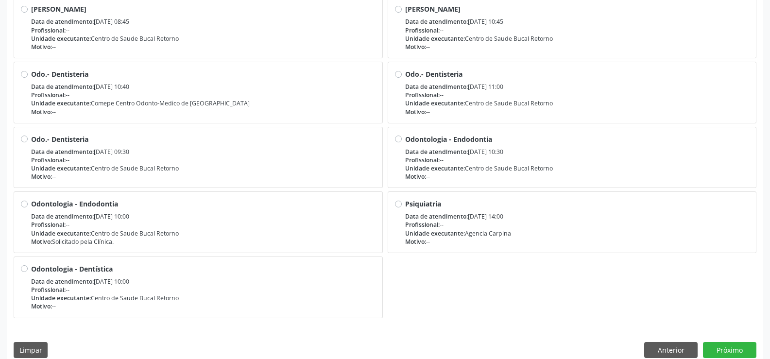
scroll to position [326, 0]
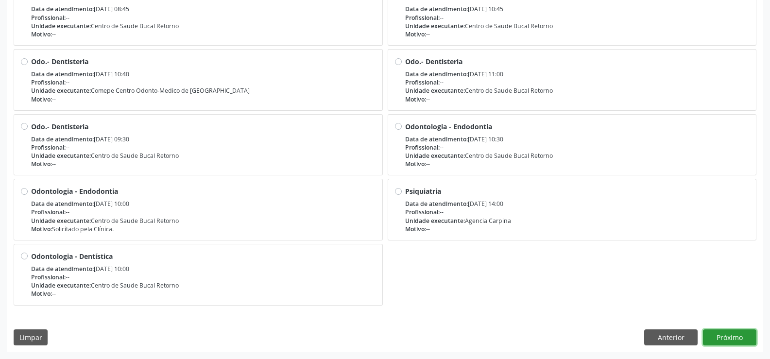
click at [729, 336] on button "Próximo" at bounding box center [729, 337] width 53 height 17
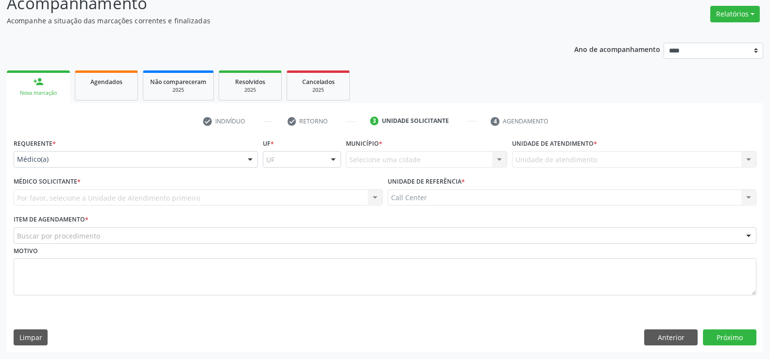
scroll to position [75, 0]
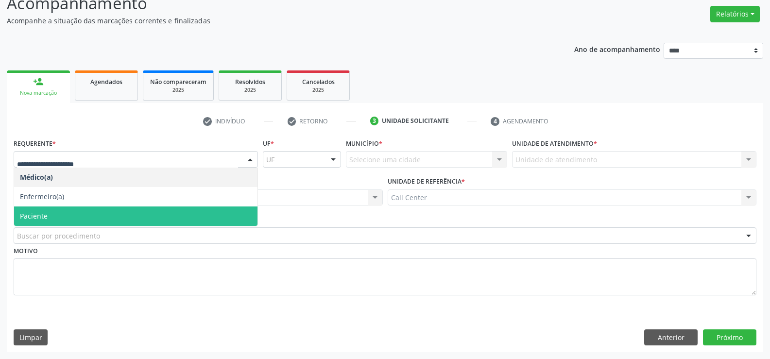
click at [48, 214] on span "Paciente" at bounding box center [135, 215] width 243 height 19
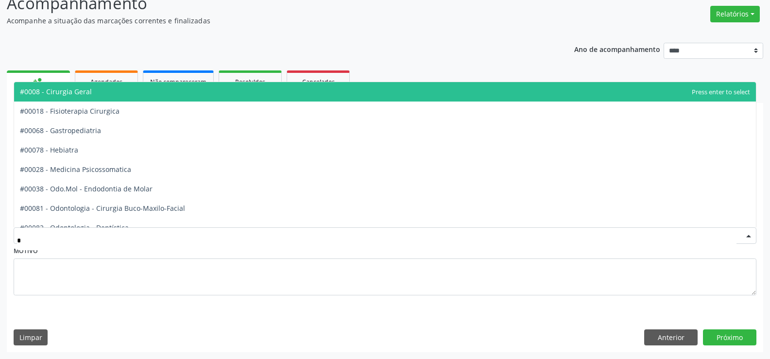
type input "**"
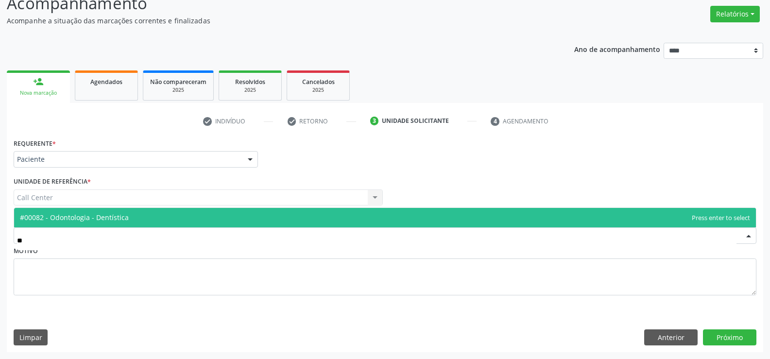
click at [59, 216] on span "#00082 - Odontologia - Dentística" at bounding box center [74, 217] width 109 height 9
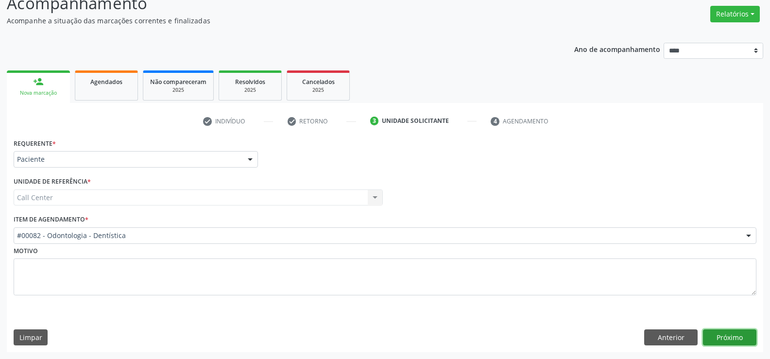
click at [738, 339] on button "Próximo" at bounding box center [729, 337] width 53 height 17
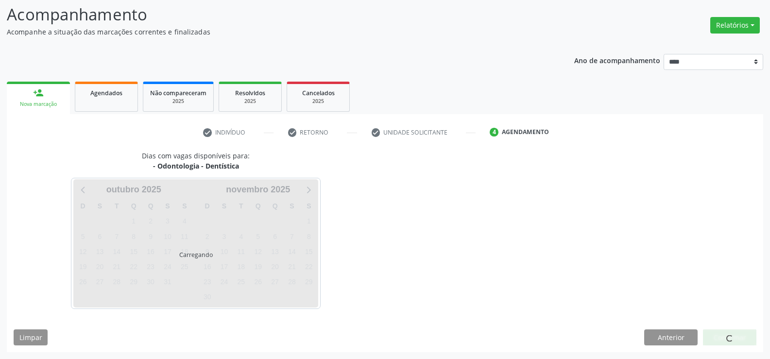
scroll to position [64, 0]
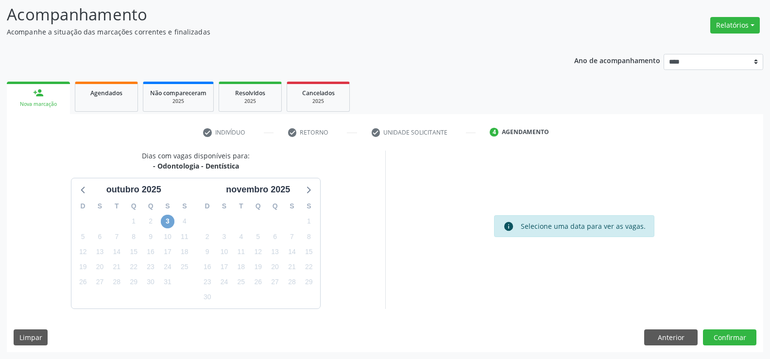
click at [169, 222] on span "3" at bounding box center [168, 222] width 14 height 14
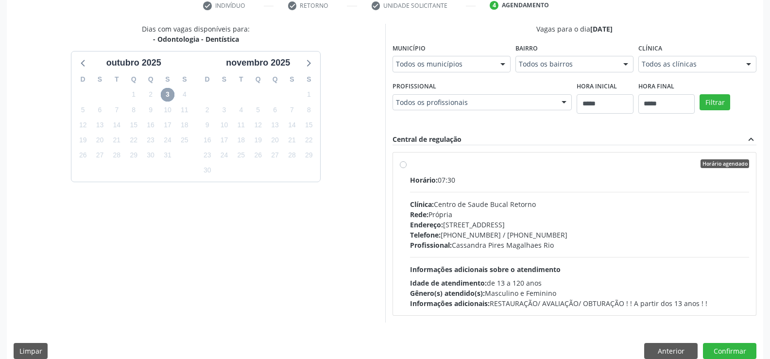
scroll to position [204, 0]
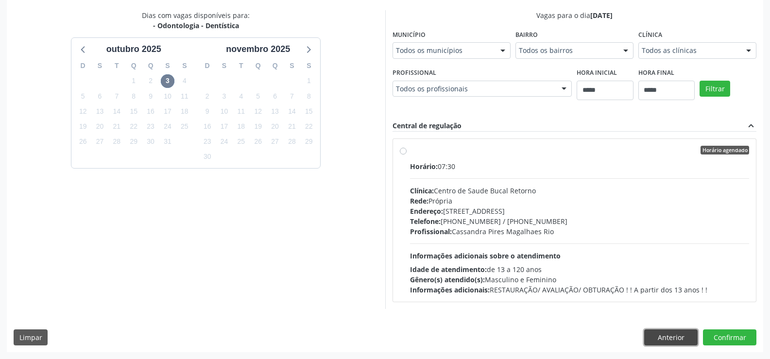
click at [657, 336] on button "Anterior" at bounding box center [670, 337] width 53 height 17
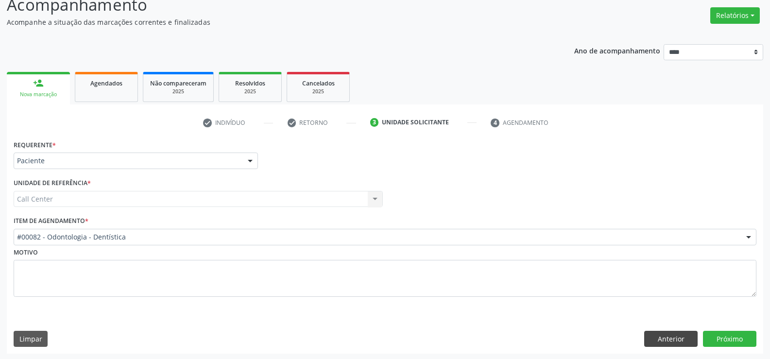
scroll to position [75, 0]
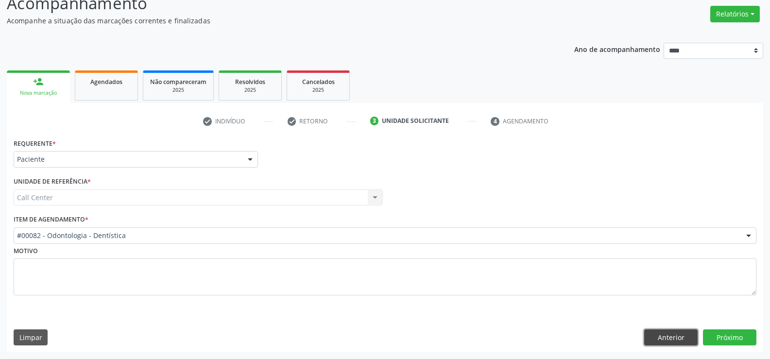
click at [668, 342] on button "Anterior" at bounding box center [670, 337] width 53 height 17
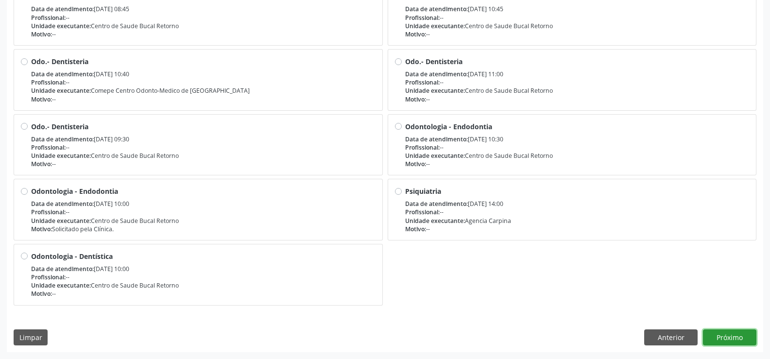
click at [738, 335] on button "Próximo" at bounding box center [729, 337] width 53 height 17
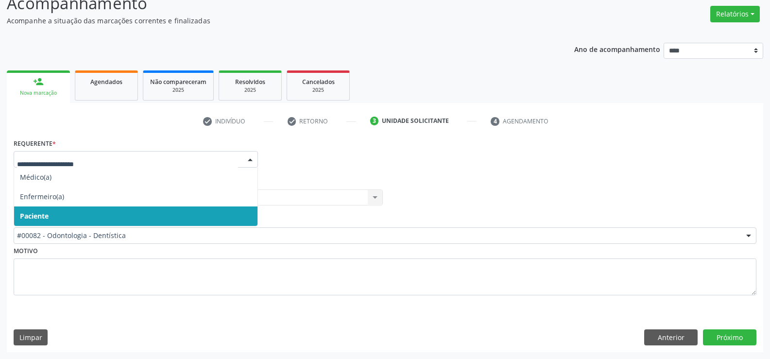
click at [80, 213] on span "Paciente" at bounding box center [135, 215] width 243 height 19
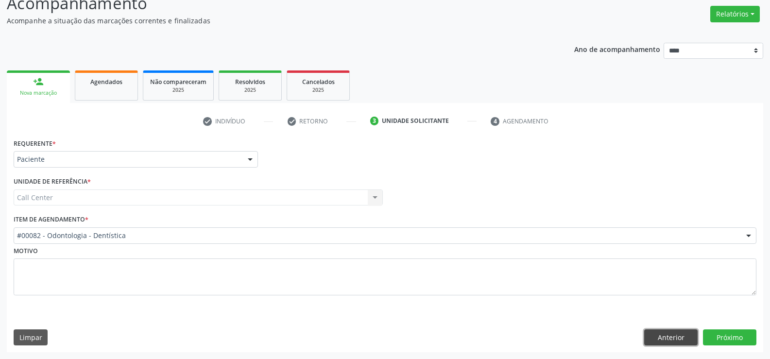
click at [660, 336] on button "Anterior" at bounding box center [670, 337] width 53 height 17
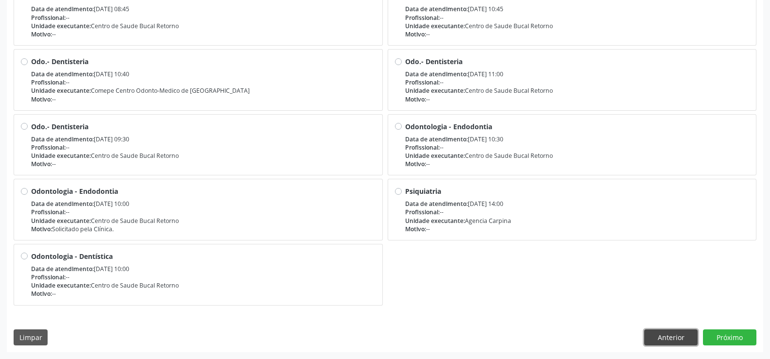
click at [677, 336] on button "Anterior" at bounding box center [670, 337] width 53 height 17
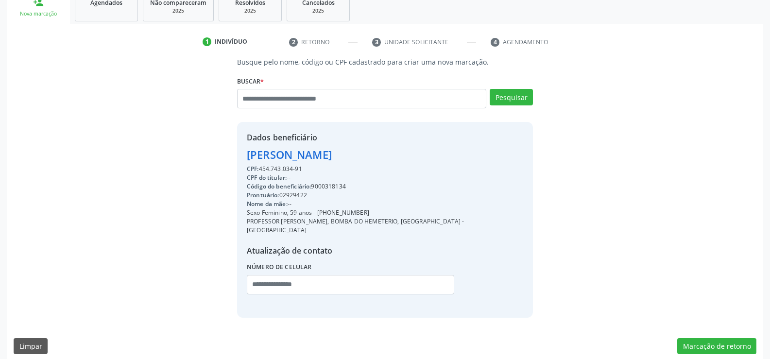
drag, startPoint x: 305, startPoint y: 168, endPoint x: 237, endPoint y: 155, distance: 70.2
click at [237, 155] on div "Dados beneficiário Flavia Reinalda Oliveira de Menezes CPF: 454.743.034-91 CPF …" at bounding box center [385, 219] width 296 height 195
copy div "Flavia Reinalda Oliveira de Menezes CPF: 454.743.034-91"
click at [262, 100] on input "text" at bounding box center [361, 98] width 249 height 19
type input "**********"
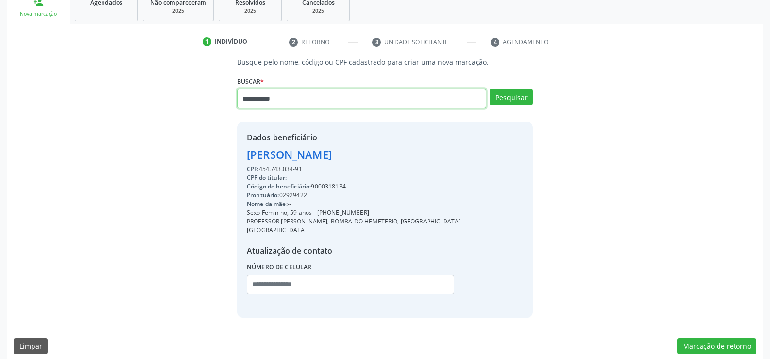
type input "**********"
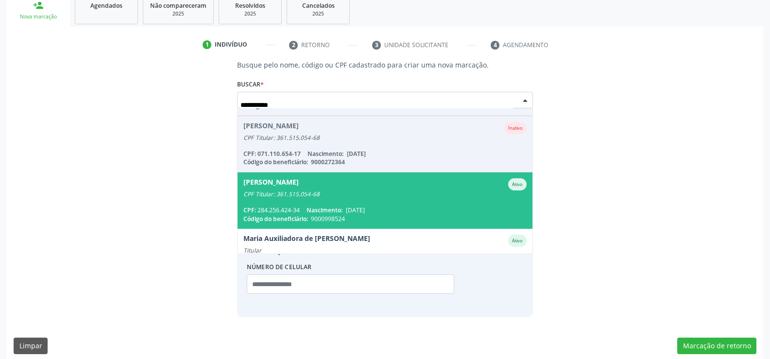
scroll to position [80, 0]
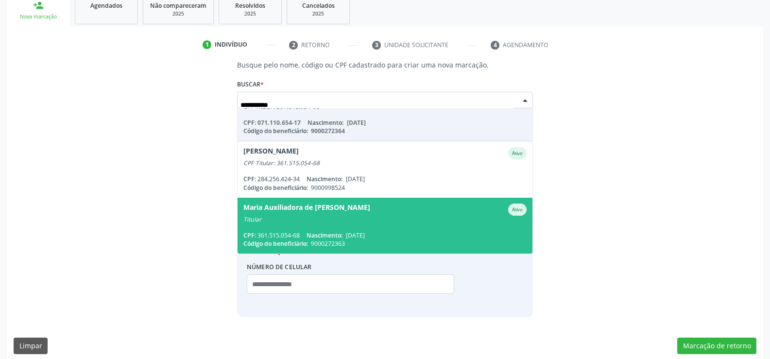
click at [329, 227] on span "Maria Auxiliadora de Morais de Azevedo Ativo Titular CPF: 361.515.054-68 Nascim…" at bounding box center [384, 226] width 295 height 56
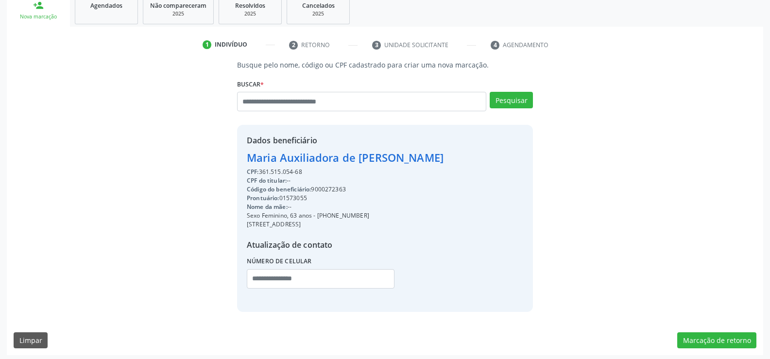
drag, startPoint x: 303, startPoint y: 169, endPoint x: 236, endPoint y: 157, distance: 68.0
click at [236, 157] on div "Busque pelo nome, código ou CPF cadastrado para criar uma nova marcação. Buscar…" at bounding box center [384, 186] width 309 height 252
copy div "Maria Auxiliadora de Morais de Azevedo CPF: 361.515.054-68"
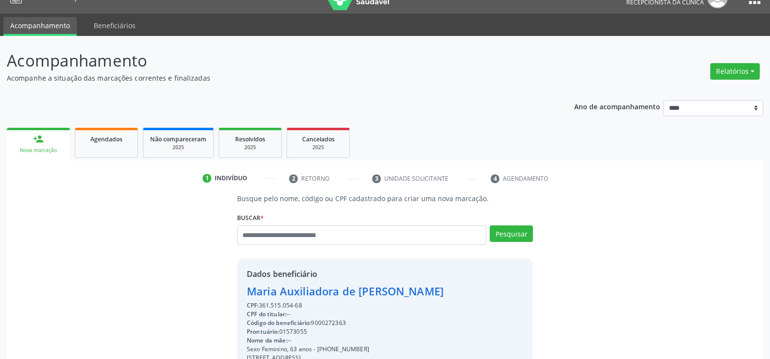
scroll to position [0, 0]
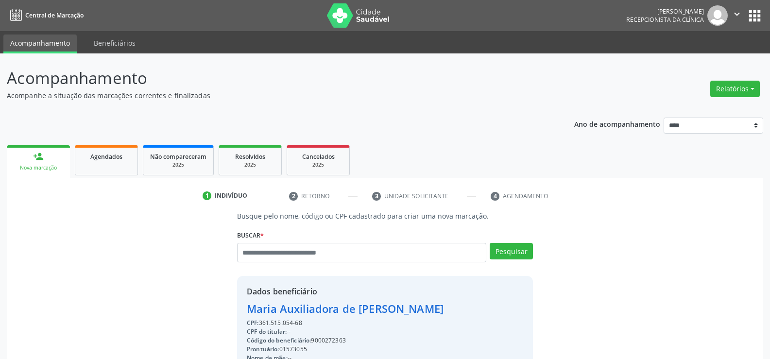
click at [724, 99] on div "Relatórios Agendamentos Procedimentos realizados" at bounding box center [735, 88] width 56 height 23
click at [723, 90] on button "Relatórios" at bounding box center [735, 89] width 50 height 17
click at [706, 109] on link "Agendamentos" at bounding box center [708, 110] width 104 height 14
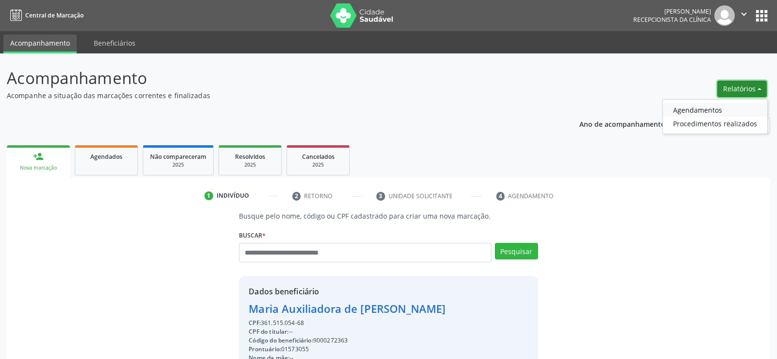
select select "*"
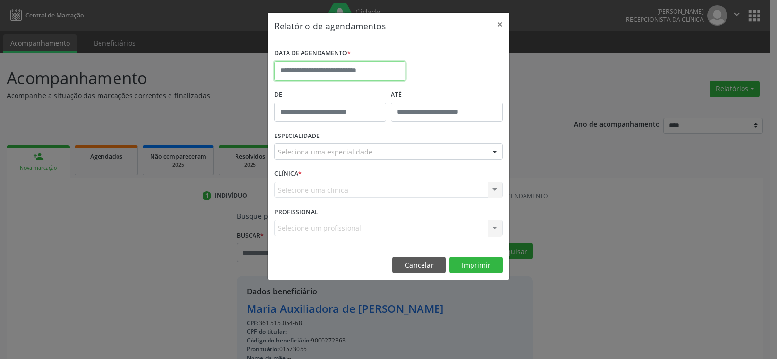
click at [305, 72] on input "text" at bounding box center [339, 70] width 131 height 19
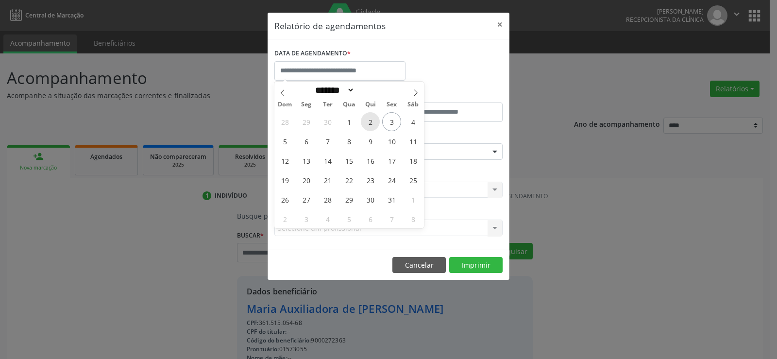
click at [370, 121] on span "2" at bounding box center [370, 121] width 19 height 19
type input "**********"
click at [370, 121] on span "2" at bounding box center [370, 121] width 19 height 19
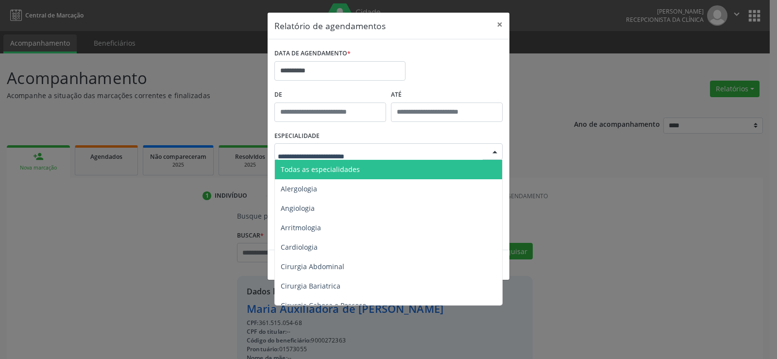
click at [378, 147] on div at bounding box center [388, 151] width 228 height 17
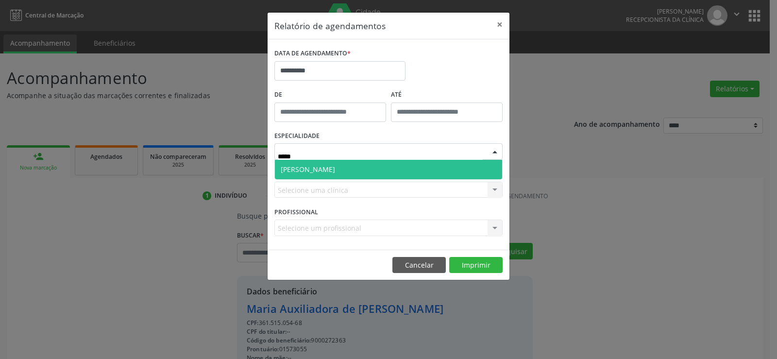
type input "******"
click at [372, 170] on span "[PERSON_NAME]" at bounding box center [388, 169] width 227 height 19
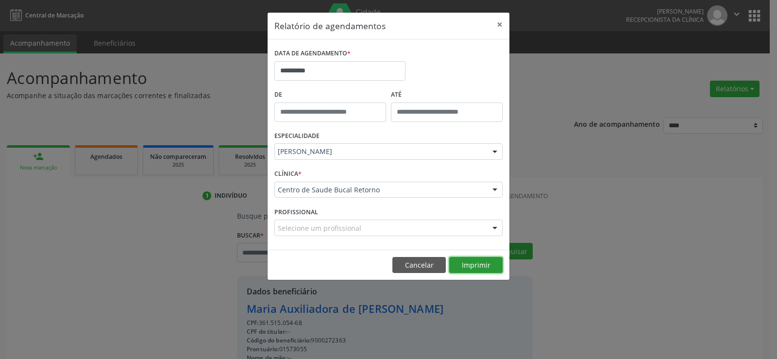
click at [480, 263] on button "Imprimir" at bounding box center [475, 265] width 53 height 17
click at [411, 264] on button "Cancelar" at bounding box center [418, 265] width 53 height 17
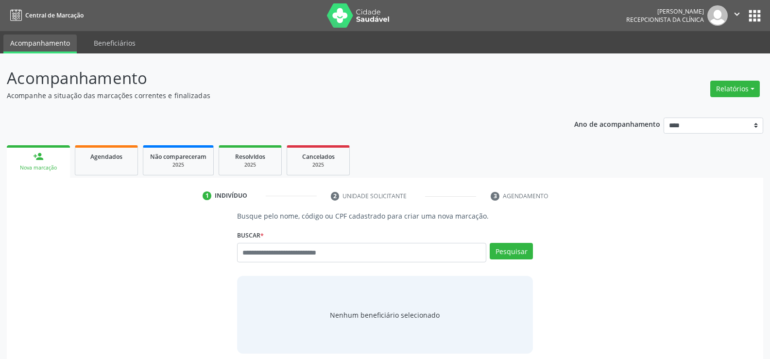
click at [734, 92] on button "Relatórios" at bounding box center [735, 89] width 50 height 17
click at [706, 110] on link "Agendamentos" at bounding box center [708, 110] width 104 height 14
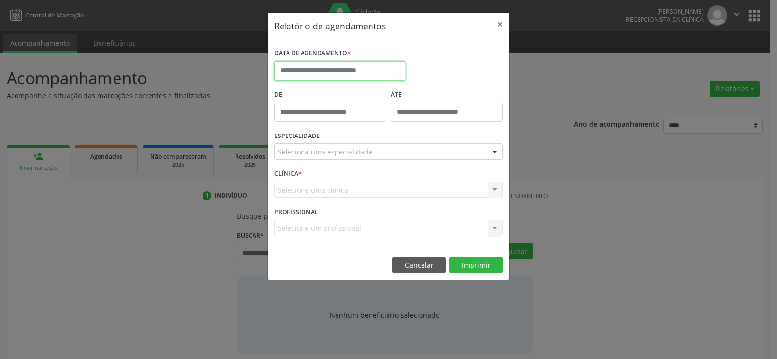
click at [303, 75] on input "text" at bounding box center [339, 70] width 131 height 19
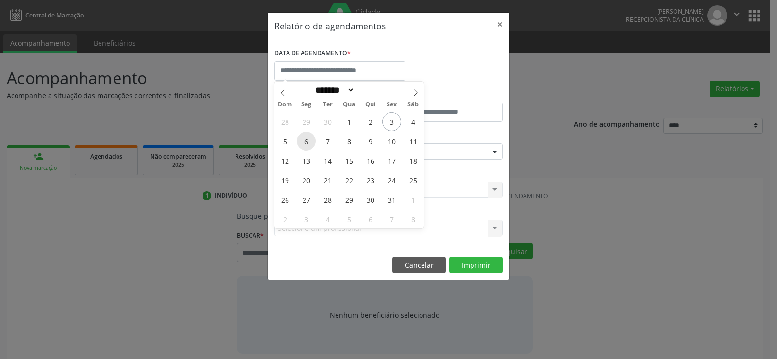
click at [308, 142] on span "6" at bounding box center [306, 141] width 19 height 19
type input "**********"
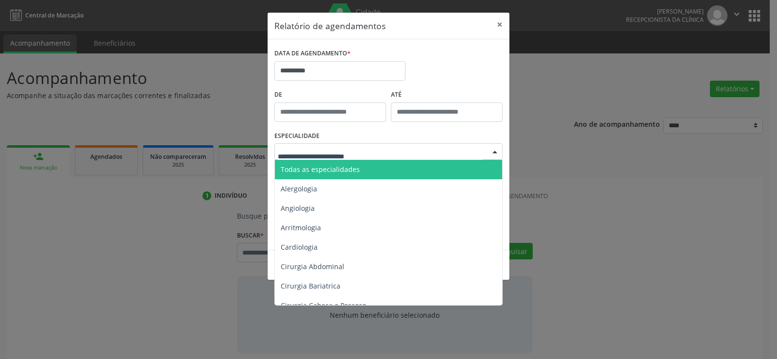
click at [311, 165] on span "Todas as especialidades" at bounding box center [320, 169] width 79 height 9
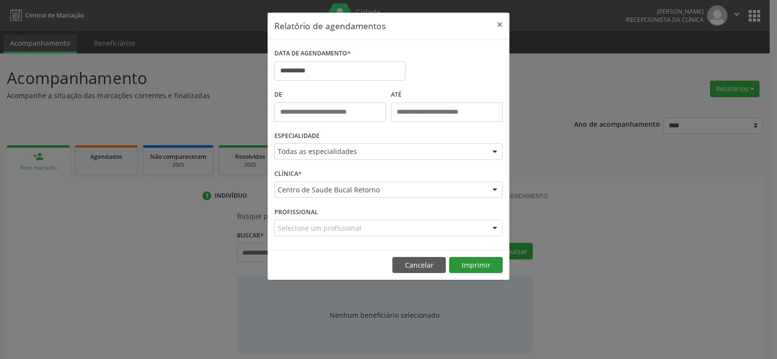
drag, startPoint x: 464, startPoint y: 254, endPoint x: 464, endPoint y: 263, distance: 8.3
click at [464, 257] on footer "Cancelar Imprimir" at bounding box center [389, 265] width 242 height 31
click at [464, 264] on button "Imprimir" at bounding box center [475, 265] width 53 height 17
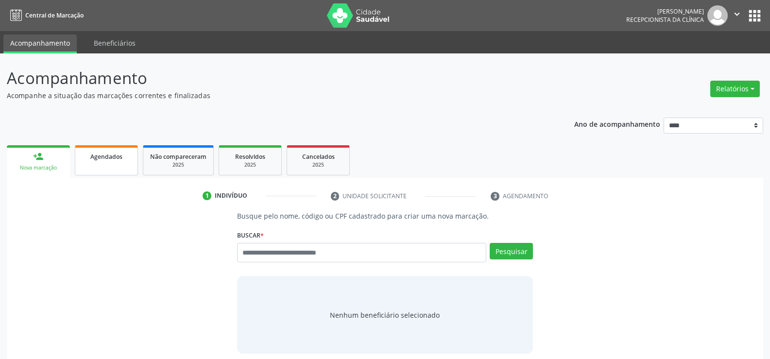
click at [105, 169] on link "Agendados" at bounding box center [106, 160] width 63 height 30
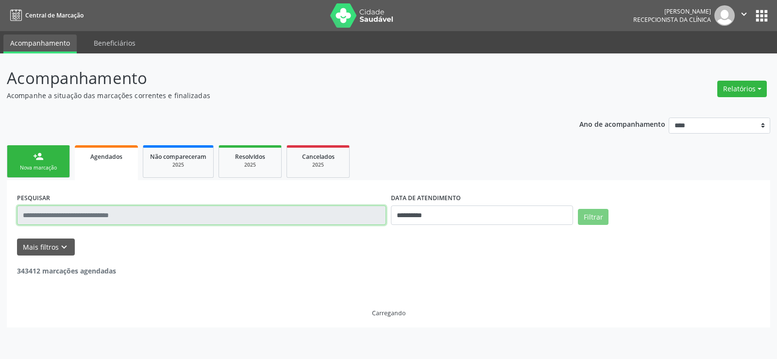
click at [92, 217] on input "text" at bounding box center [201, 214] width 369 height 19
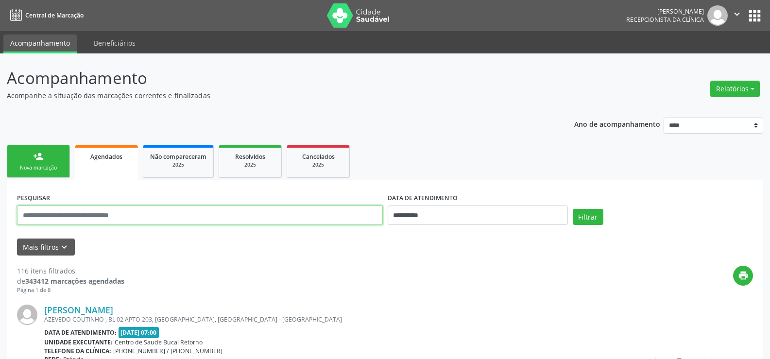
click at [92, 217] on input "text" at bounding box center [200, 214] width 366 height 19
drag, startPoint x: 83, startPoint y: 213, endPoint x: 157, endPoint y: 216, distance: 74.4
click at [157, 216] on input "**********" at bounding box center [200, 214] width 366 height 19
type input "**********"
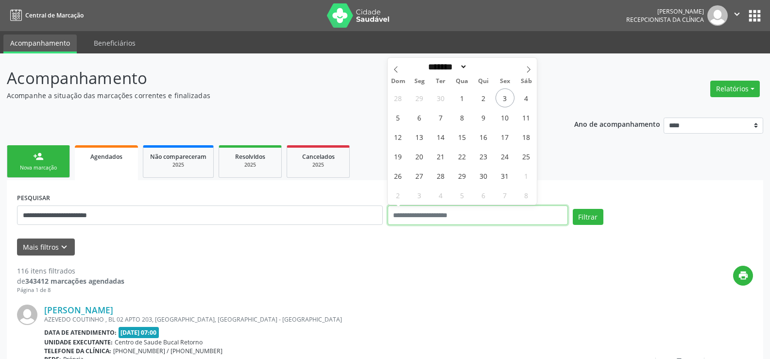
click at [573, 209] on button "Filtrar" at bounding box center [588, 217] width 31 height 17
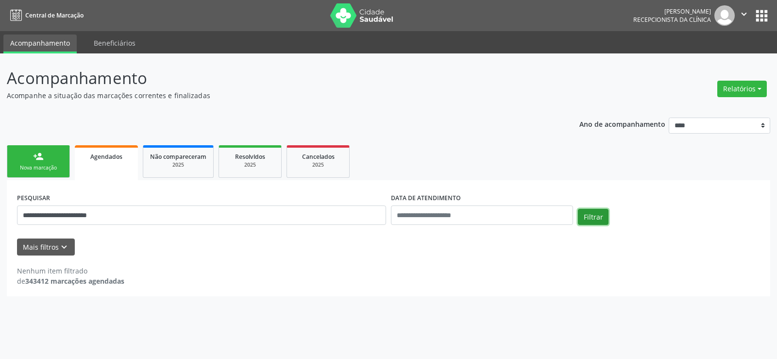
click at [602, 220] on button "Filtrar" at bounding box center [593, 217] width 31 height 17
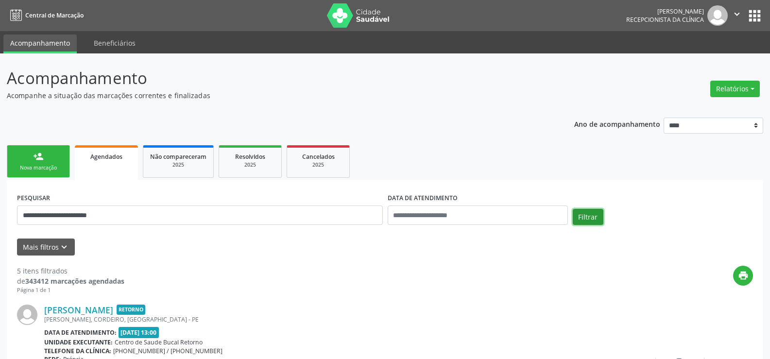
click at [587, 222] on button "Filtrar" at bounding box center [588, 217] width 31 height 17
click at [573, 220] on button "Filtrar" at bounding box center [588, 217] width 31 height 17
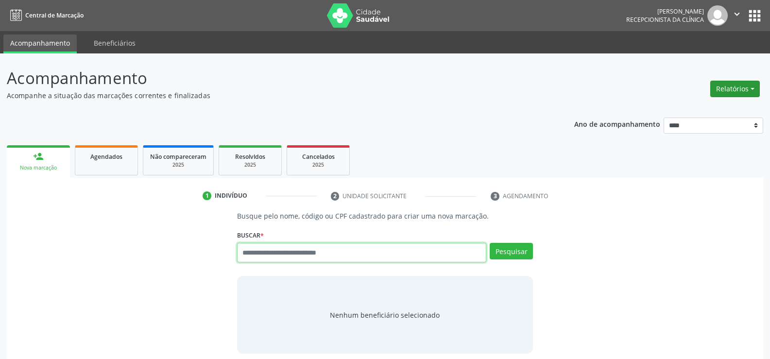
click at [740, 83] on button "Relatórios" at bounding box center [735, 89] width 50 height 17
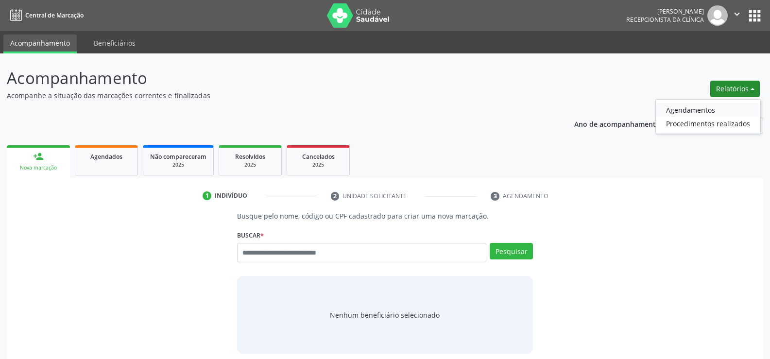
click at [707, 112] on link "Agendamentos" at bounding box center [708, 110] width 104 height 14
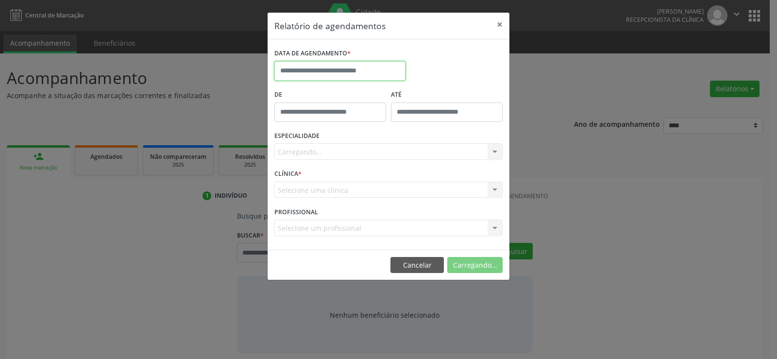
click at [344, 80] on body "Central de Marcação Rosangela Maria Paulina dos Passos Recepcionista da clínica…" at bounding box center [388, 179] width 777 height 359
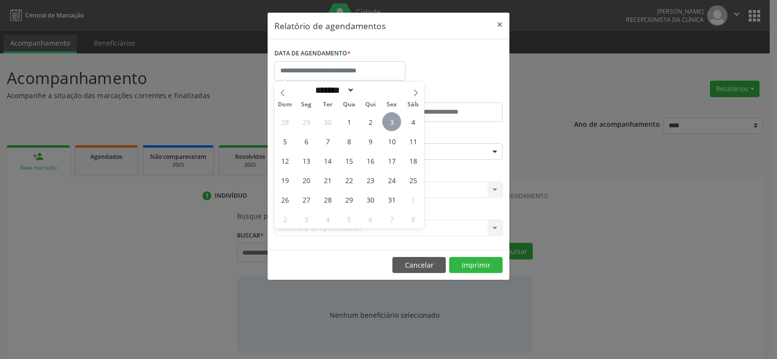
click at [383, 121] on span "3" at bounding box center [391, 121] width 19 height 19
type input "**********"
click at [383, 121] on span "3" at bounding box center [391, 121] width 19 height 19
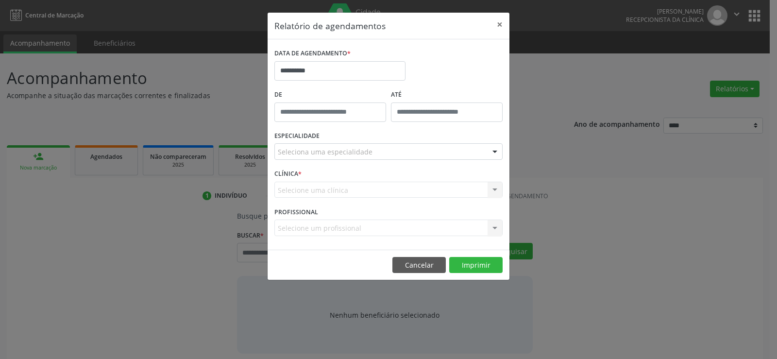
click at [384, 152] on div "Seleciona uma especialidade" at bounding box center [388, 151] width 228 height 17
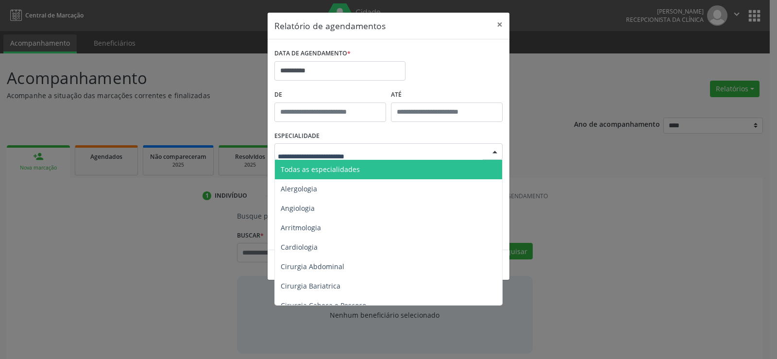
click at [370, 167] on span "Todas as especialidades" at bounding box center [389, 169] width 229 height 19
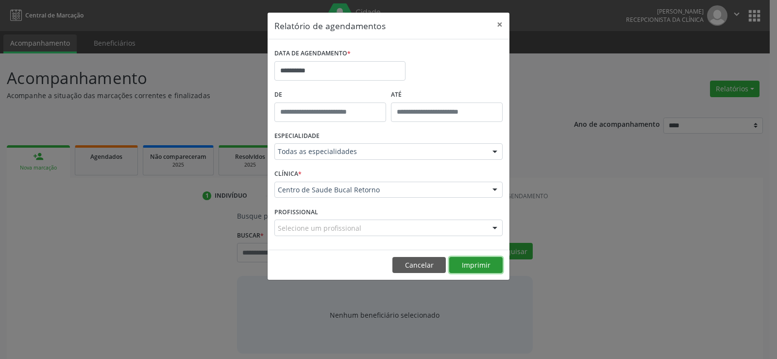
click at [489, 263] on button "Imprimir" at bounding box center [475, 265] width 53 height 17
click at [297, 76] on input "**********" at bounding box center [339, 70] width 131 height 19
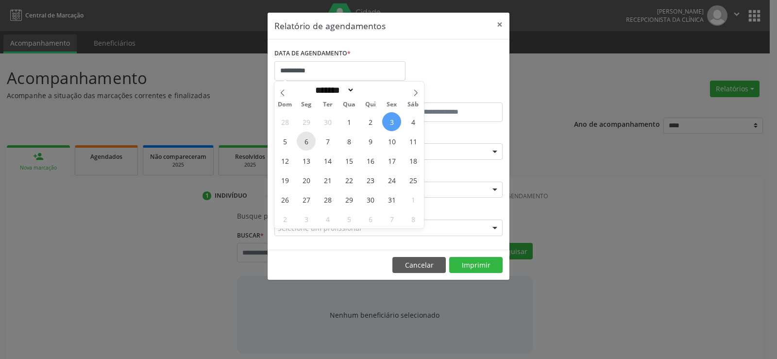
click at [308, 141] on span "6" at bounding box center [306, 141] width 19 height 19
type input "**********"
click at [308, 141] on span "6" at bounding box center [306, 141] width 19 height 19
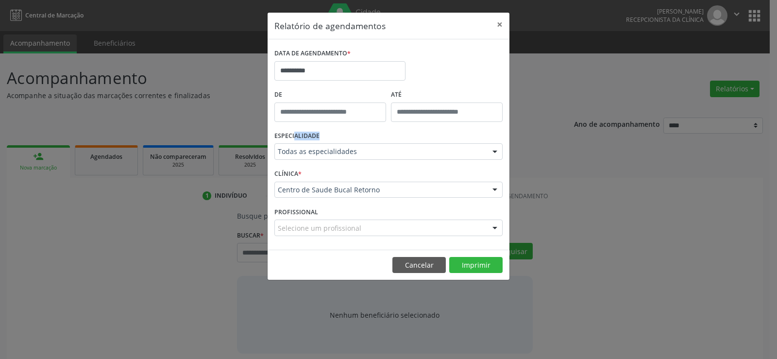
click at [308, 141] on label "ESPECIALIDADE" at bounding box center [296, 136] width 45 height 15
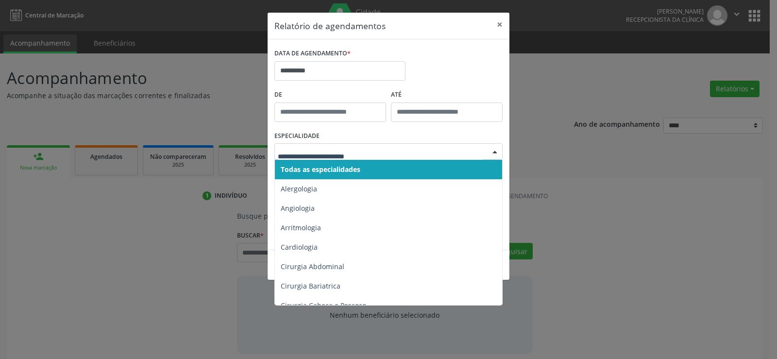
click at [340, 165] on span "Todas as especialidades" at bounding box center [321, 169] width 80 height 9
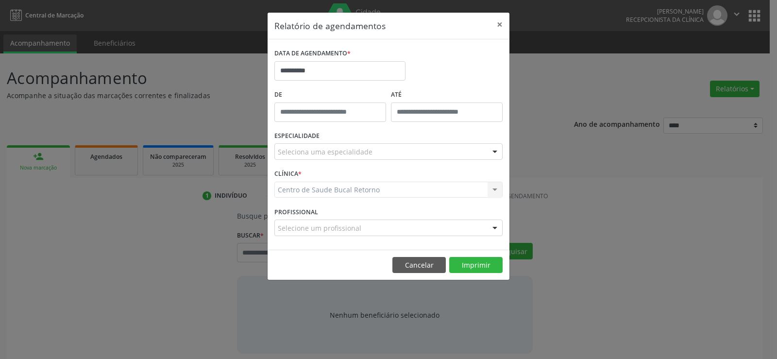
click at [353, 144] on div "Seleciona uma especialidade" at bounding box center [388, 151] width 228 height 17
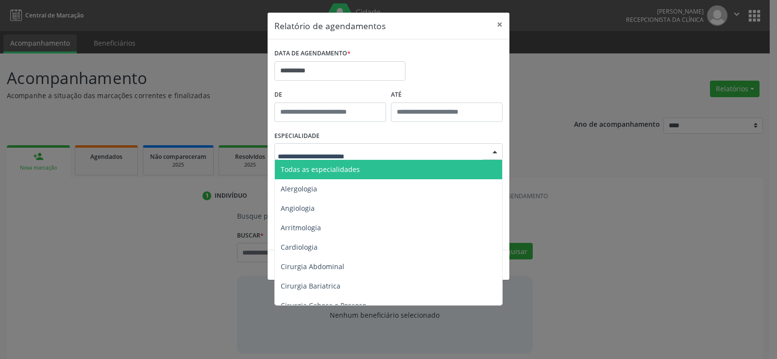
click at [353, 166] on span "Todas as especialidades" at bounding box center [320, 169] width 79 height 9
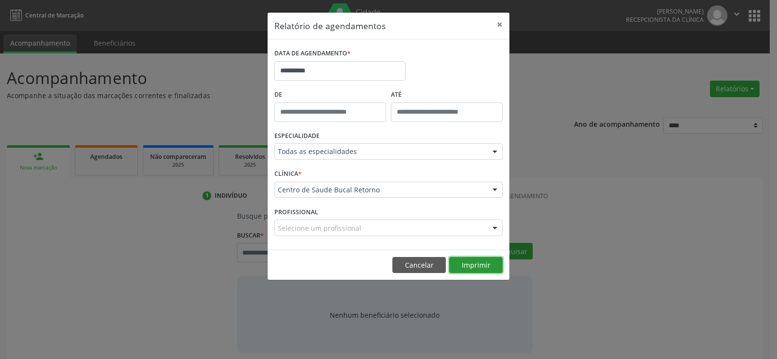
click at [465, 259] on button "Imprimir" at bounding box center [475, 265] width 53 height 17
click at [429, 266] on button "Cancelar" at bounding box center [418, 265] width 53 height 17
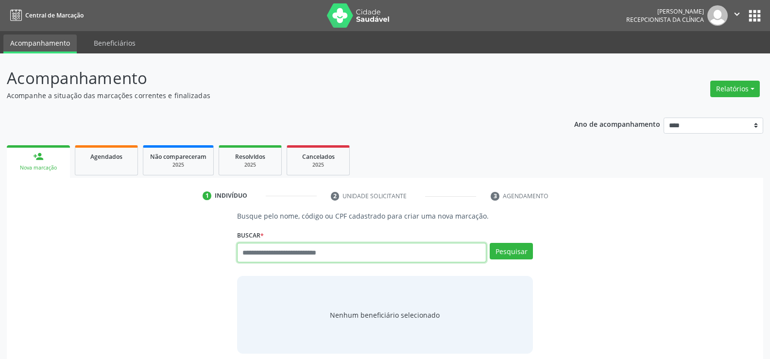
click at [252, 251] on input "text" at bounding box center [361, 252] width 249 height 19
type input "**********"
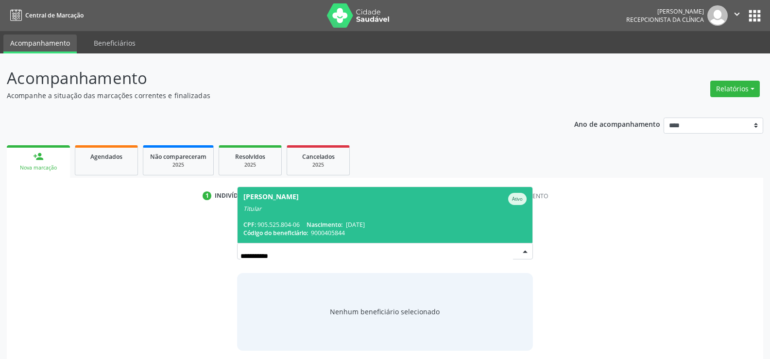
click at [288, 218] on span "Maria Betania da Silva Ativo Titular CPF: 905.525.804-06 Nascimento: 29/09/1950…" at bounding box center [384, 215] width 295 height 56
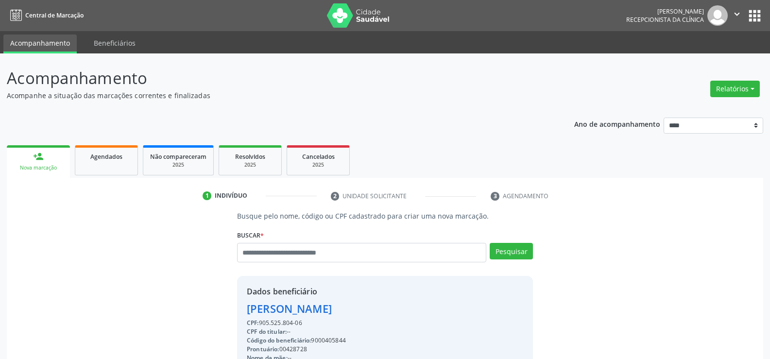
drag, startPoint x: 306, startPoint y: 323, endPoint x: 191, endPoint y: 305, distance: 116.5
click at [191, 305] on div "Busque pelo nome, código ou CPF cadastrado para criar uma nova marcação. Buscar…" at bounding box center [385, 337] width 743 height 252
copy div "Maria Betania da Silva CPF: 905.525.804-06"
click at [271, 244] on input "text" at bounding box center [361, 252] width 249 height 19
click at [269, 253] on input "text" at bounding box center [361, 252] width 249 height 19
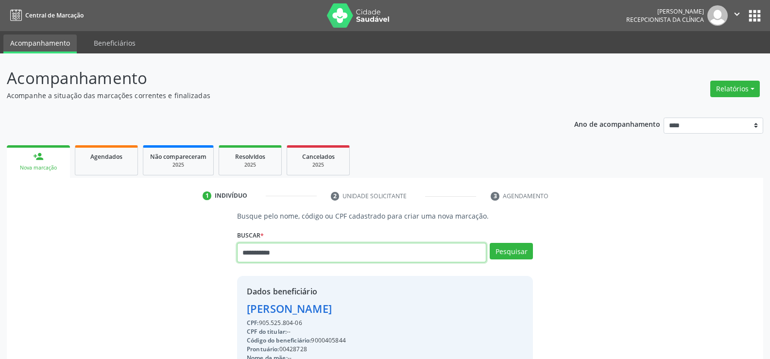
type input "**********"
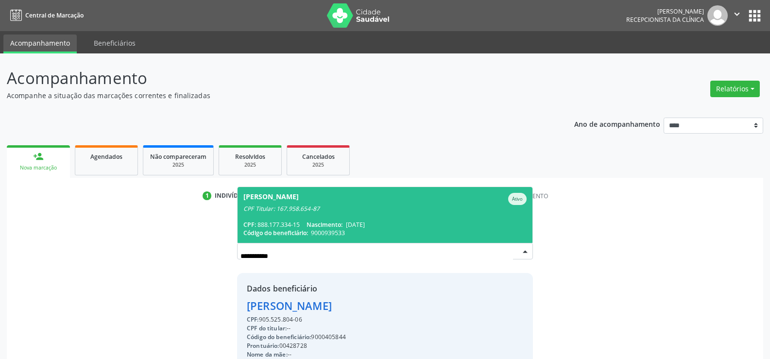
click at [260, 216] on span "Alessandro Lins Barbosa Ativo CPF Titular: 167.958.654-87 CPF: 888.177.334-15 N…" at bounding box center [384, 215] width 295 height 56
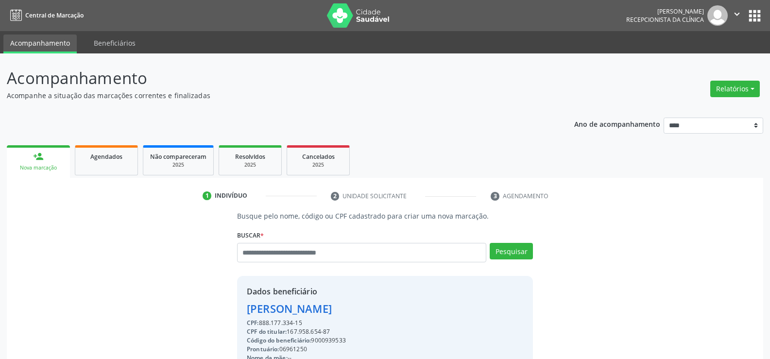
drag, startPoint x: 307, startPoint y: 323, endPoint x: 233, endPoint y: 305, distance: 76.4
click at [233, 305] on div "Busque pelo nome, código ou CPF cadastrado para criar uma nova marcação. Buscar…" at bounding box center [384, 337] width 309 height 252
copy div "Alessandro Lins Barbosa CPF: 888.177.334-15"
click at [248, 249] on input "text" at bounding box center [361, 252] width 249 height 19
type input "**********"
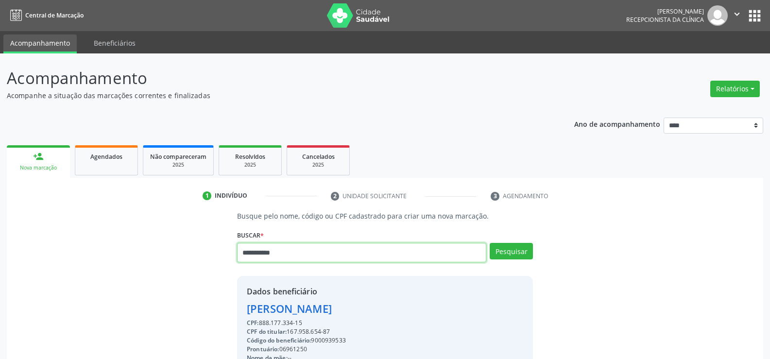
type input "**********"
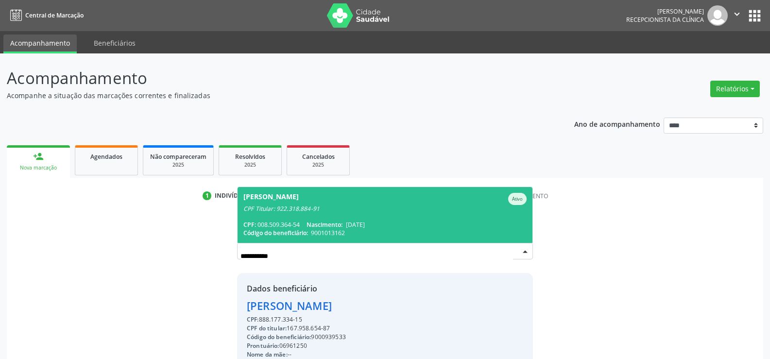
click at [253, 220] on div "CPF: 008.509.364-54 Nascimento: 07/02/1979" at bounding box center [384, 224] width 283 height 8
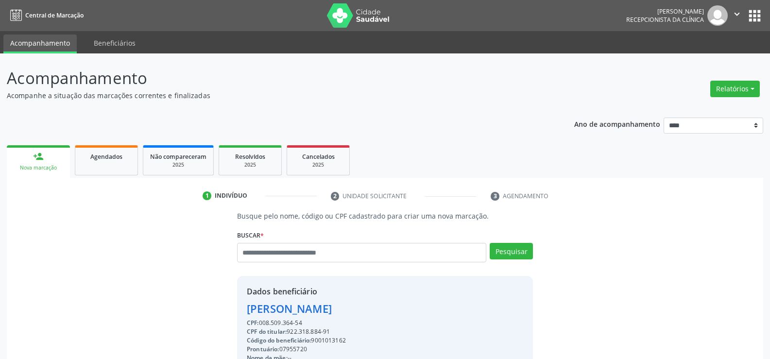
drag, startPoint x: 309, startPoint y: 324, endPoint x: 222, endPoint y: 315, distance: 87.5
click at [222, 315] on div "Busque pelo nome, código ou CPF cadastrado para criar uma nova marcação. Buscar…" at bounding box center [385, 337] width 743 height 252
copy div "Franklin da Silva Freire CPF: 008.509.364-54"
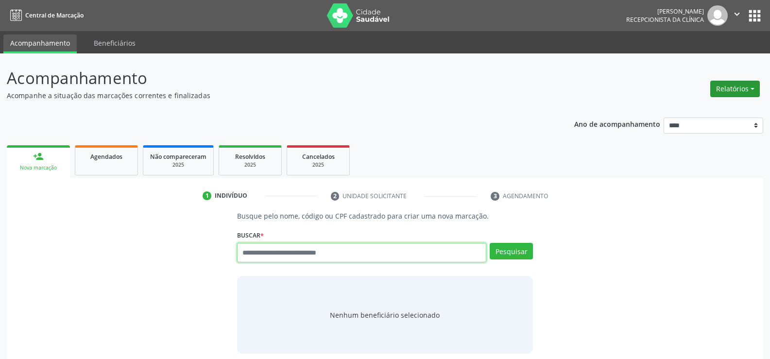
click at [729, 93] on button "Relatórios" at bounding box center [735, 89] width 50 height 17
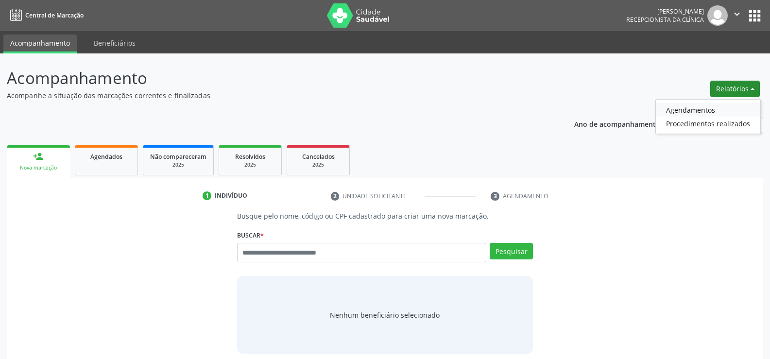
click at [703, 109] on link "Agendamentos" at bounding box center [708, 110] width 104 height 14
select select "*"
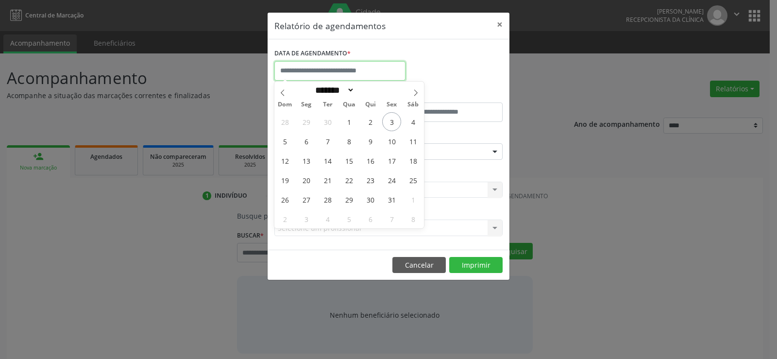
click at [331, 72] on input "text" at bounding box center [339, 70] width 131 height 19
click at [310, 141] on span "6" at bounding box center [306, 141] width 19 height 19
type input "**********"
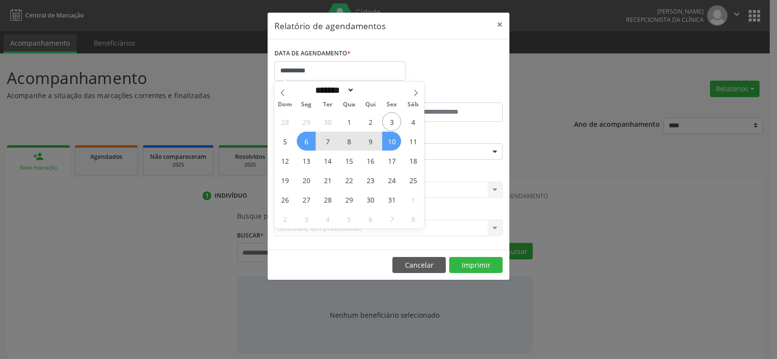
click at [387, 141] on span "10" at bounding box center [391, 141] width 19 height 19
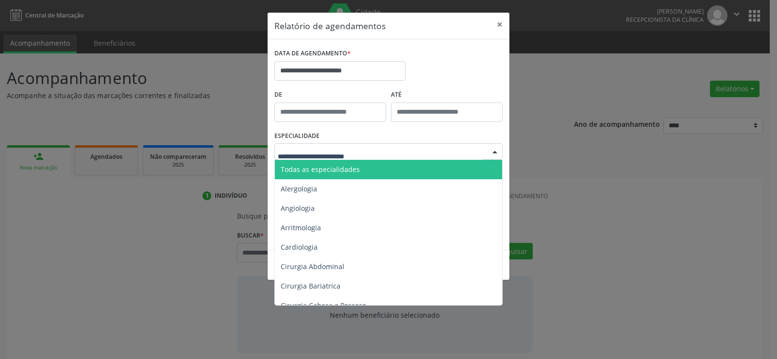
click at [386, 152] on div at bounding box center [388, 151] width 228 height 17
click at [380, 166] on span "Todas as especialidades" at bounding box center [389, 169] width 229 height 19
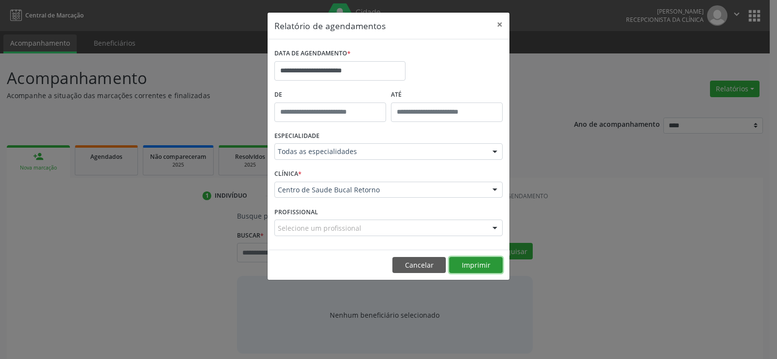
click at [478, 262] on button "Imprimir" at bounding box center [475, 265] width 53 height 17
click at [419, 271] on button "Cancelar" at bounding box center [418, 265] width 53 height 17
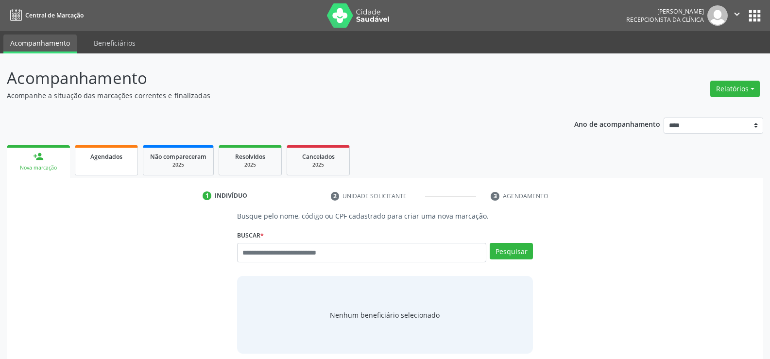
click at [101, 160] on span "Agendados" at bounding box center [106, 156] width 32 height 8
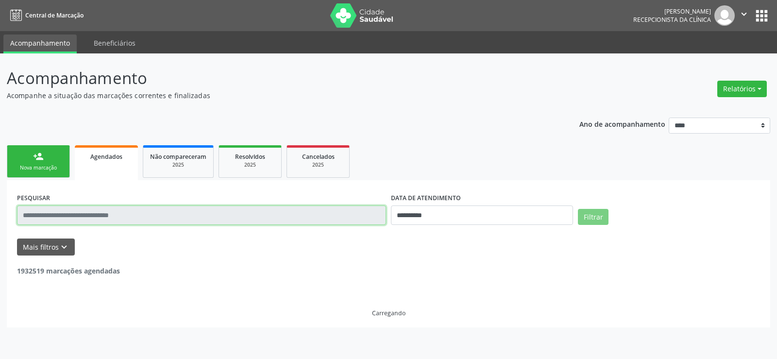
click at [108, 216] on input "text" at bounding box center [201, 214] width 369 height 19
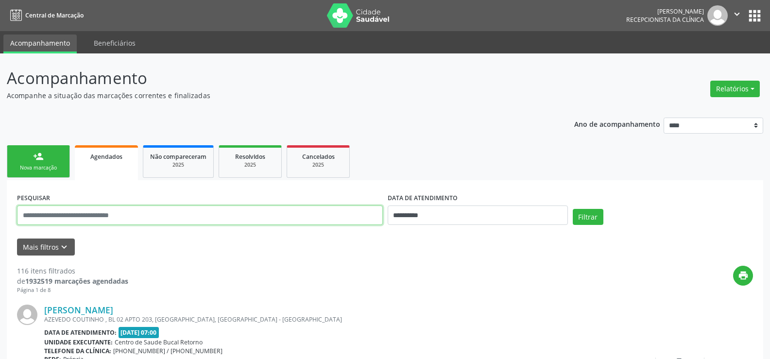
click at [108, 216] on input "text" at bounding box center [200, 214] width 366 height 19
paste input "**********"
type input "**********"
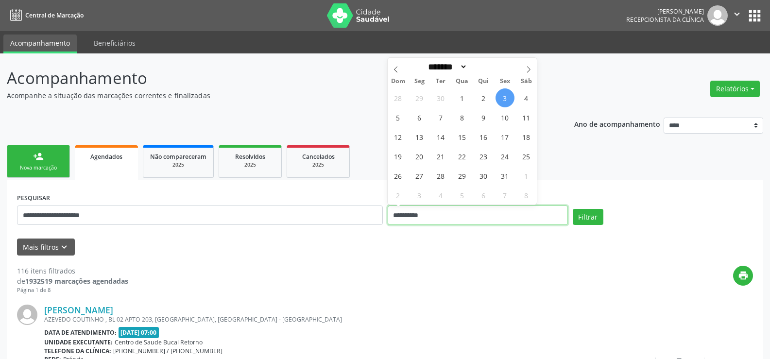
drag, startPoint x: 433, startPoint y: 213, endPoint x: 339, endPoint y: 214, distance: 93.7
click at [339, 214] on div "**********" at bounding box center [385, 210] width 741 height 41
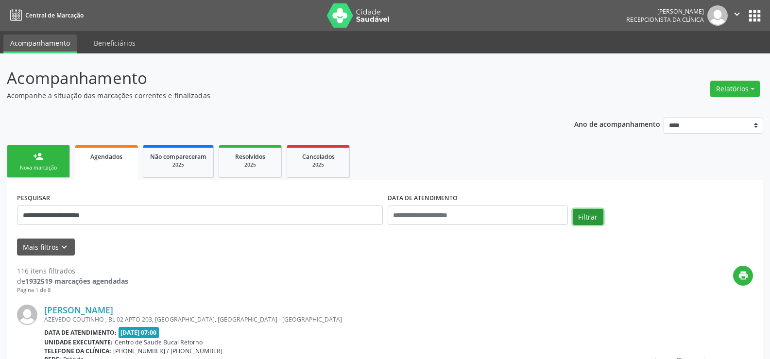
click at [595, 214] on button "Filtrar" at bounding box center [588, 217] width 31 height 17
click at [587, 216] on button "Filtrar" at bounding box center [588, 217] width 31 height 17
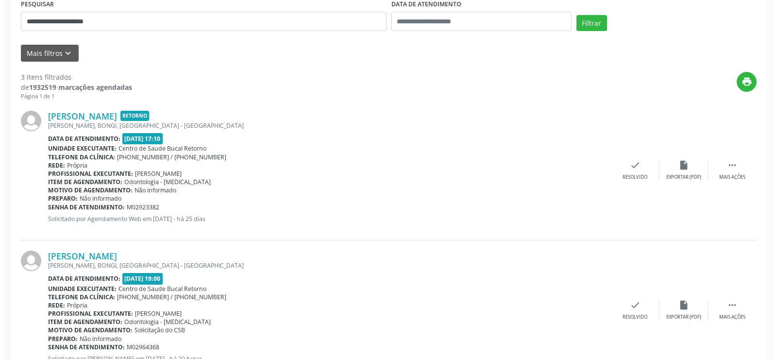
scroll to position [194, 0]
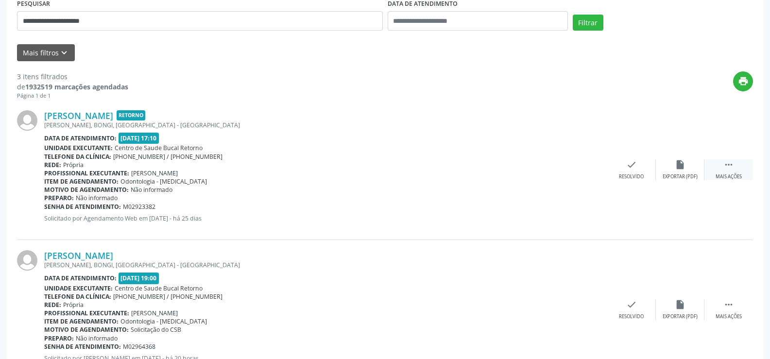
click at [734, 165] on div " Mais ações" at bounding box center [728, 169] width 49 height 21
click at [640, 168] on div "cancel Cancelar" at bounding box center [631, 169] width 49 height 21
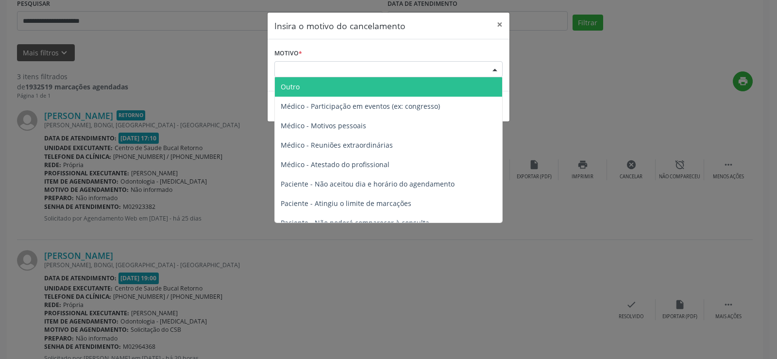
click at [297, 71] on div "Escolha o motivo" at bounding box center [388, 69] width 228 height 17
click at [300, 88] on span "Outro" at bounding box center [388, 86] width 227 height 19
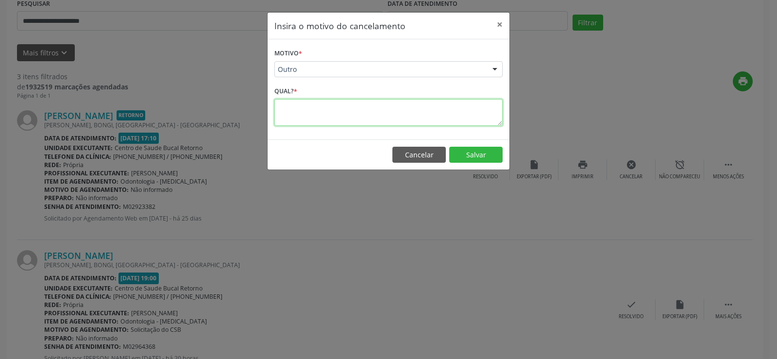
click at [299, 109] on textarea at bounding box center [388, 112] width 228 height 27
type textarea "**********"
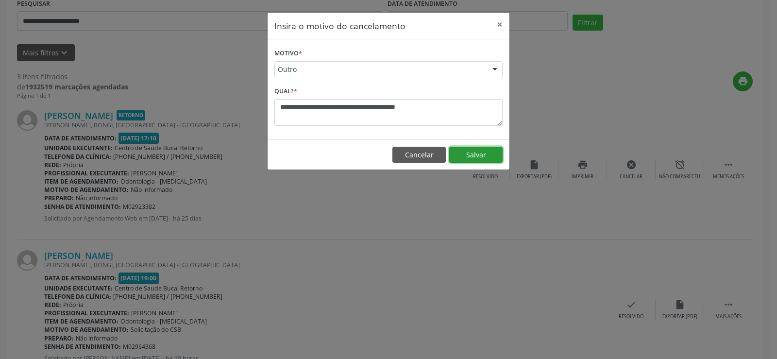
click at [476, 152] on button "Salvar" at bounding box center [475, 155] width 53 height 17
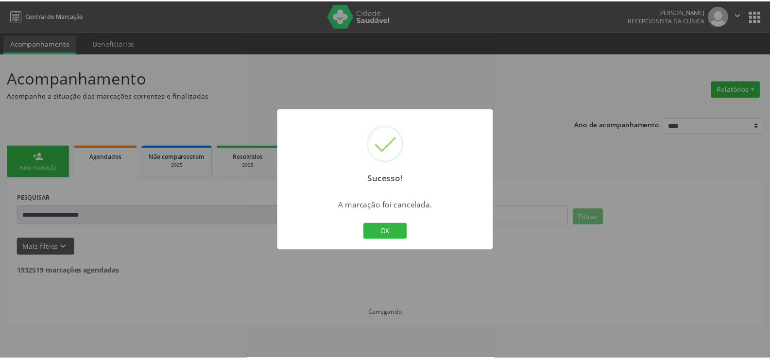
scroll to position [0, 0]
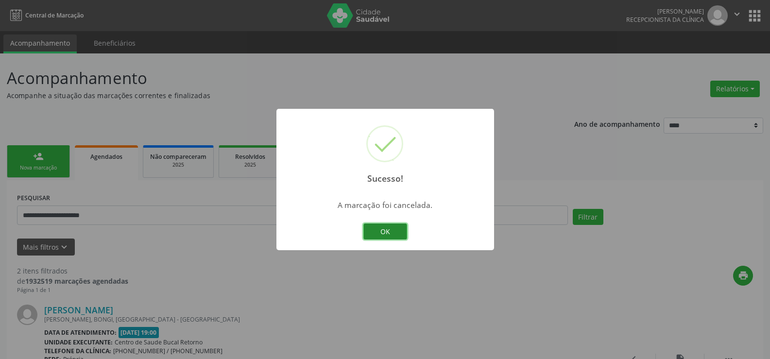
click at [382, 229] on button "OK" at bounding box center [385, 231] width 44 height 17
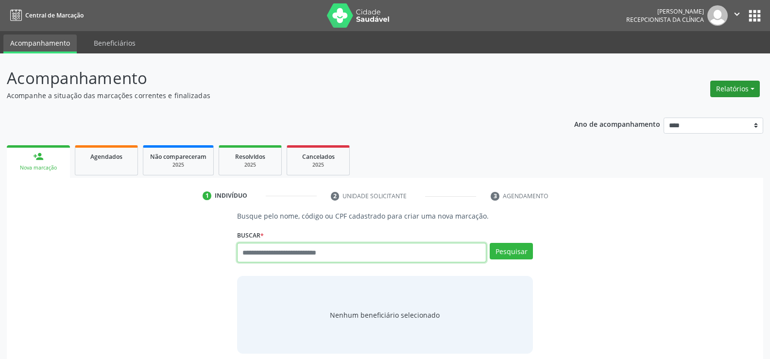
click at [745, 90] on button "Relatórios" at bounding box center [735, 89] width 50 height 17
click at [288, 255] on input "text" at bounding box center [361, 252] width 249 height 19
type input "**********"
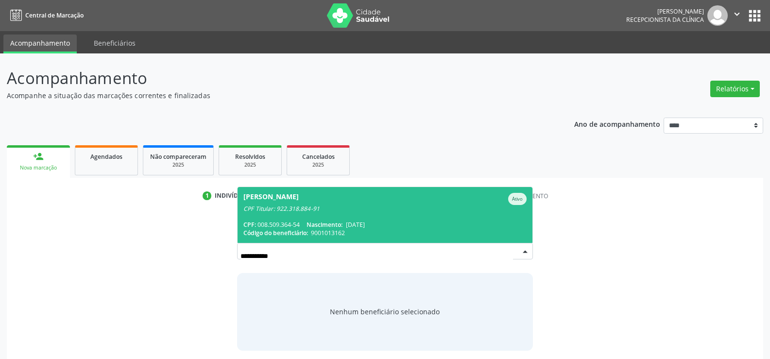
click at [255, 206] on div "CPF Titular: 922.318.884-91" at bounding box center [384, 209] width 283 height 8
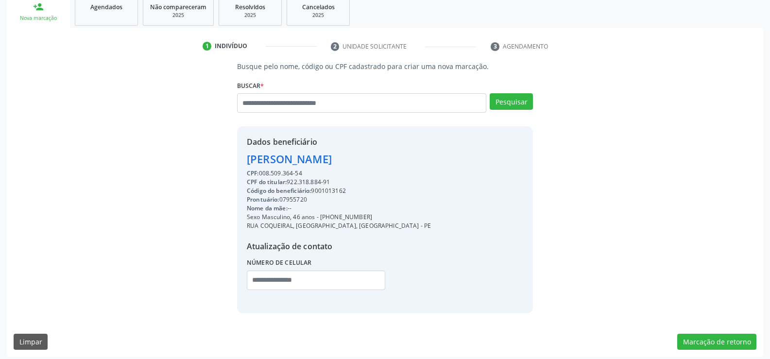
scroll to position [154, 0]
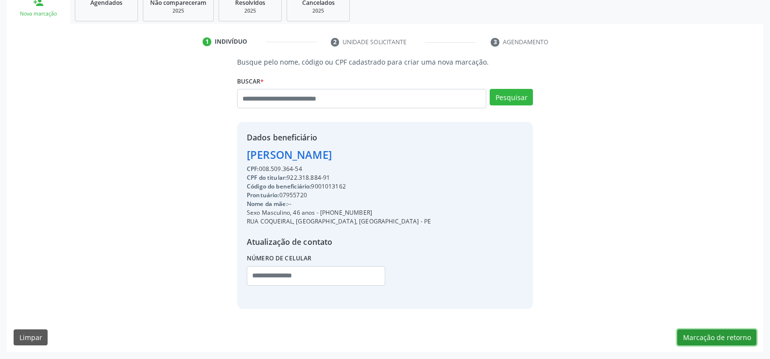
drag, startPoint x: 721, startPoint y: 335, endPoint x: 671, endPoint y: 324, distance: 51.2
click at [721, 335] on button "Marcação de retorno" at bounding box center [716, 337] width 79 height 17
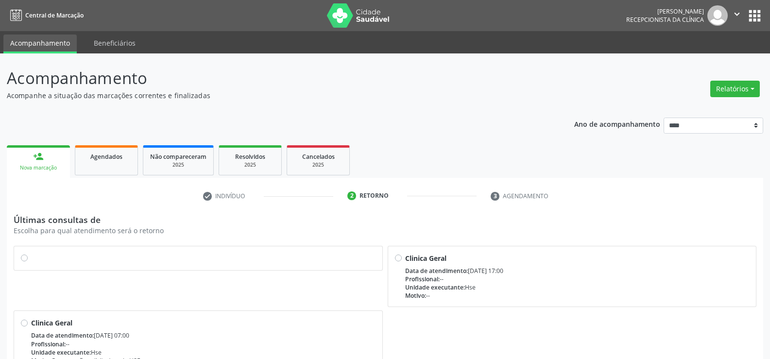
click at [31, 253] on label at bounding box center [203, 253] width 344 height 0
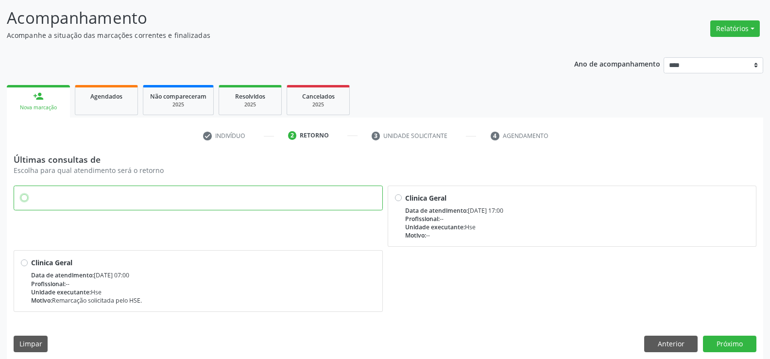
scroll to position [67, 0]
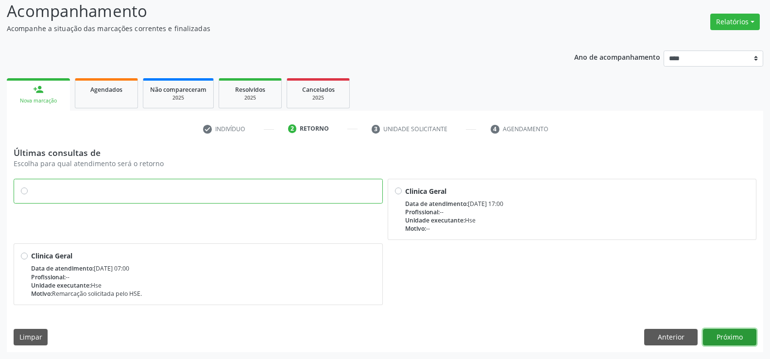
click at [726, 340] on button "Próximo" at bounding box center [729, 337] width 53 height 17
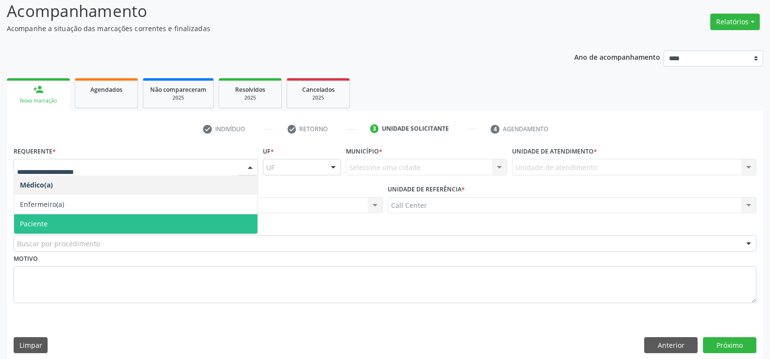
click at [53, 225] on span "Paciente" at bounding box center [135, 223] width 243 height 19
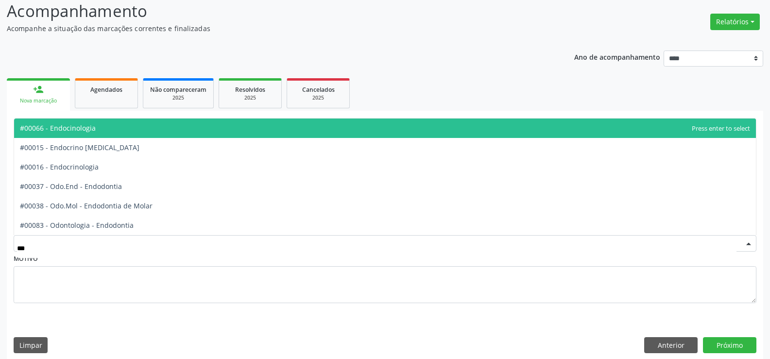
type input "****"
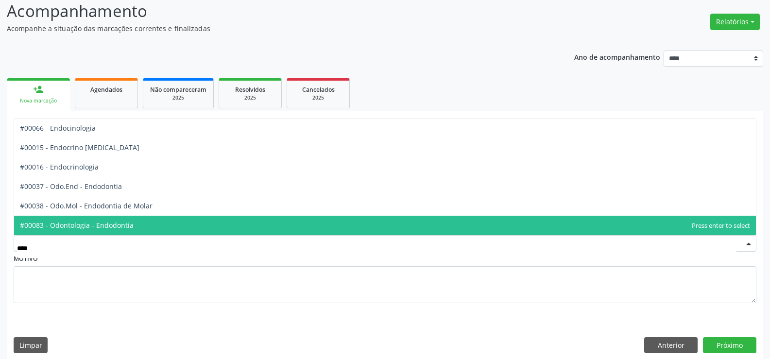
click at [77, 228] on span "#00083 - Odontologia - Endodontia" at bounding box center [77, 224] width 114 height 9
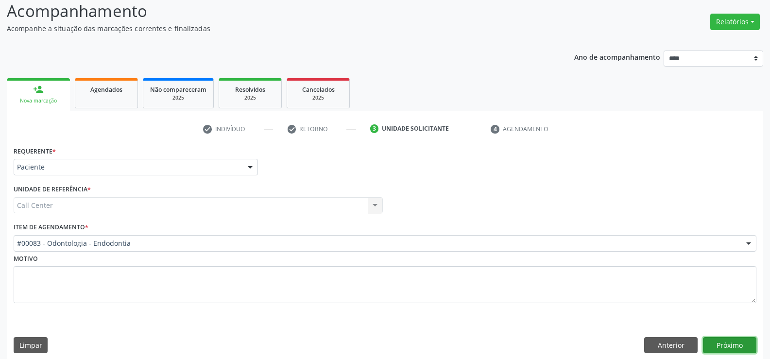
click at [737, 343] on button "Próximo" at bounding box center [729, 345] width 53 height 17
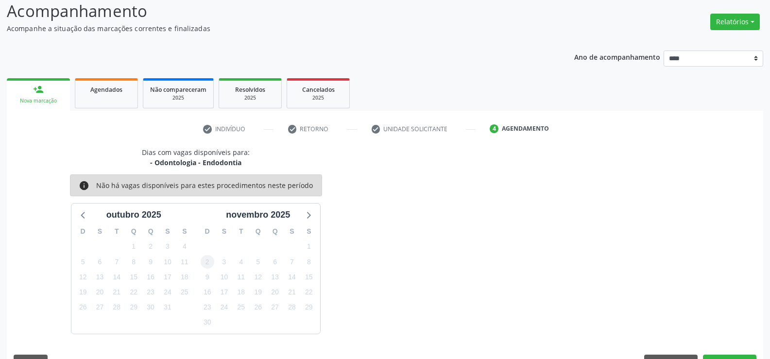
scroll to position [92, 0]
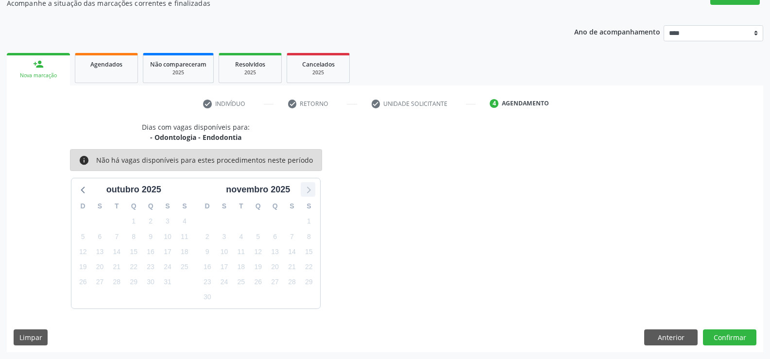
click at [308, 190] on icon at bounding box center [308, 189] width 13 height 13
click at [301, 189] on div at bounding box center [308, 189] width 15 height 15
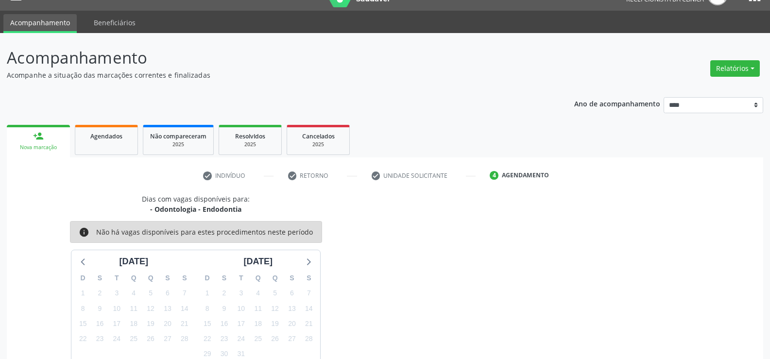
scroll to position [0, 0]
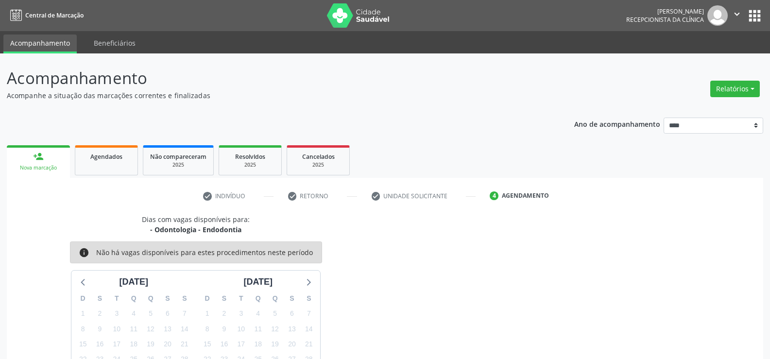
click at [45, 161] on link "person_add Nova marcação" at bounding box center [38, 161] width 63 height 33
click at [112, 170] on link "Agendados" at bounding box center [106, 160] width 63 height 30
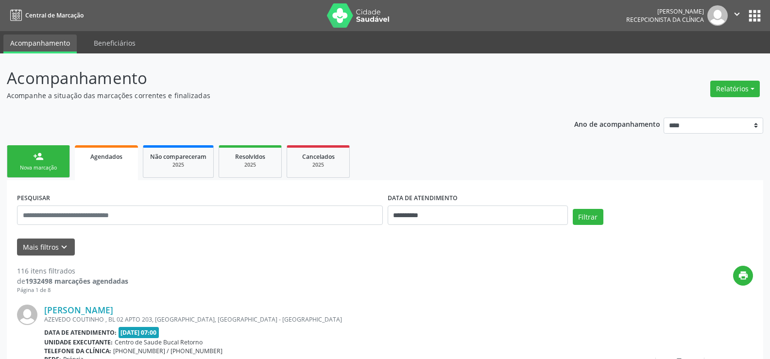
click at [39, 162] on link "person_add Nova marcação" at bounding box center [38, 161] width 63 height 33
